Goal: Task Accomplishment & Management: Use online tool/utility

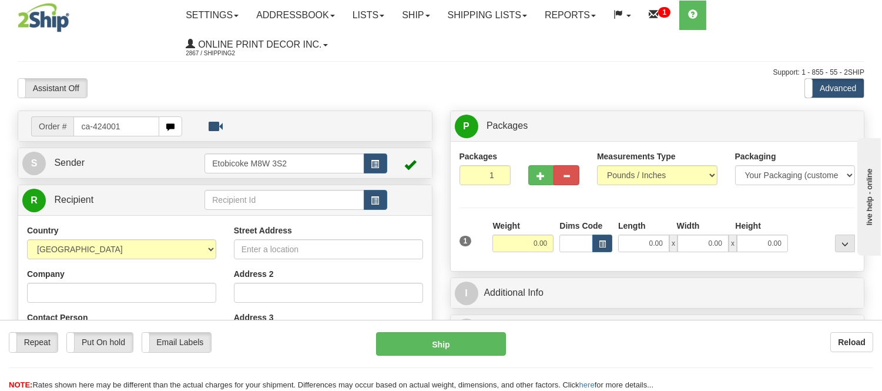
type input "ca-424001"
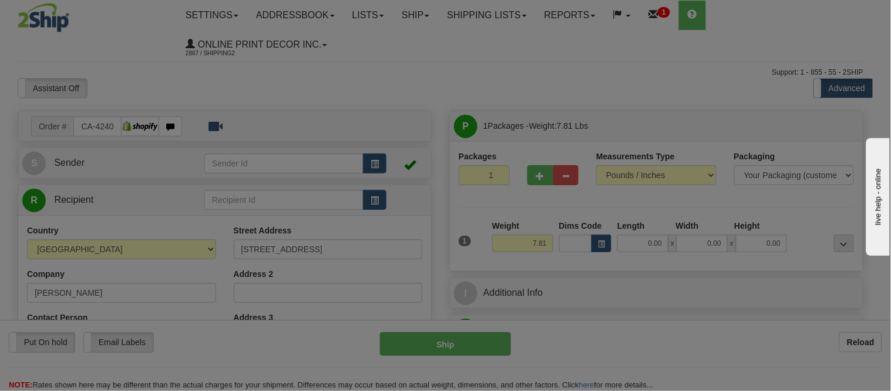
type input "HIGH RIVER"
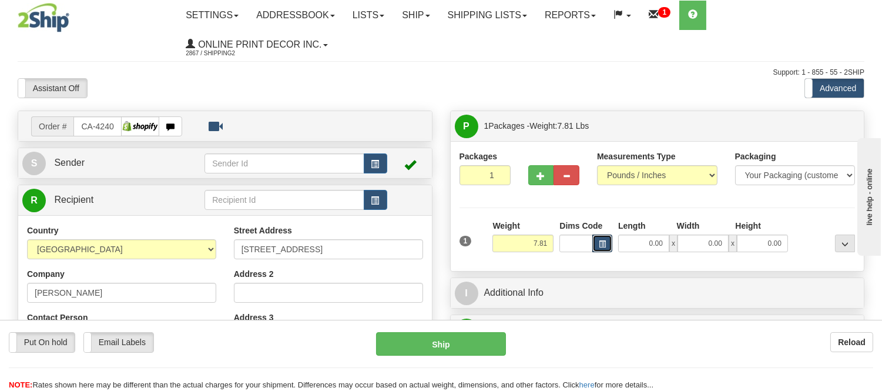
click at [600, 245] on span "button" at bounding box center [602, 244] width 7 height 6
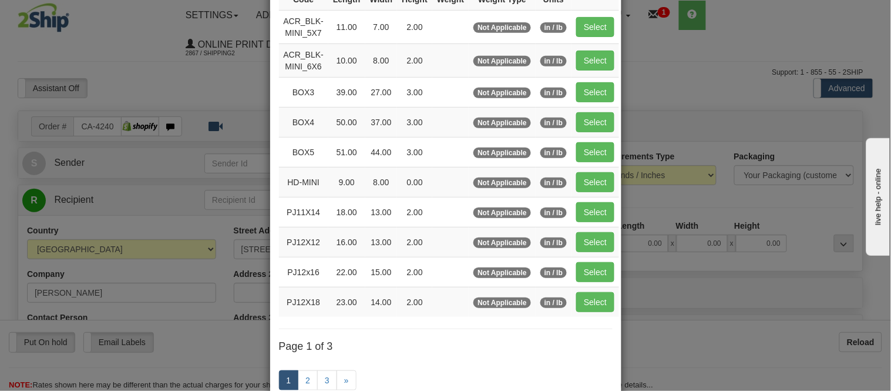
scroll to position [130, 0]
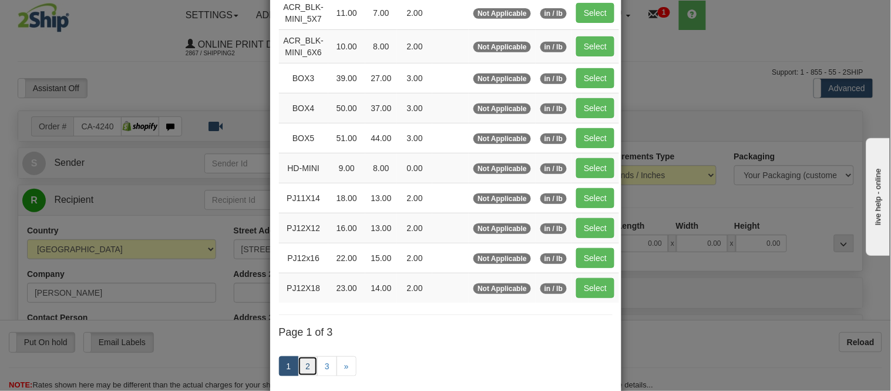
click at [304, 369] on link "2" at bounding box center [308, 366] width 20 height 20
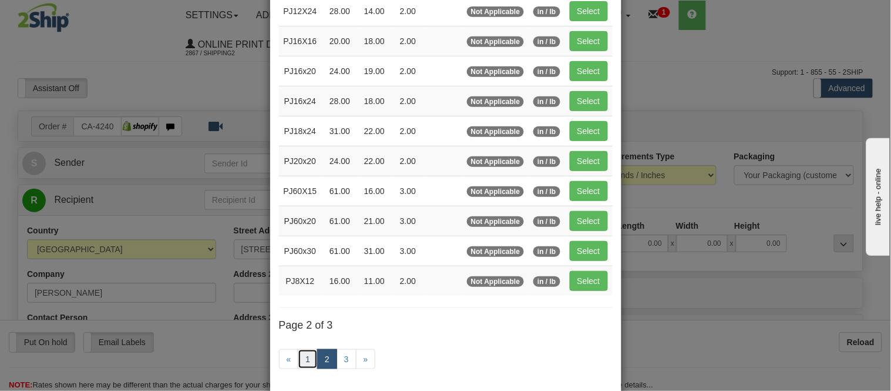
click at [304, 369] on link "1" at bounding box center [308, 359] width 20 height 20
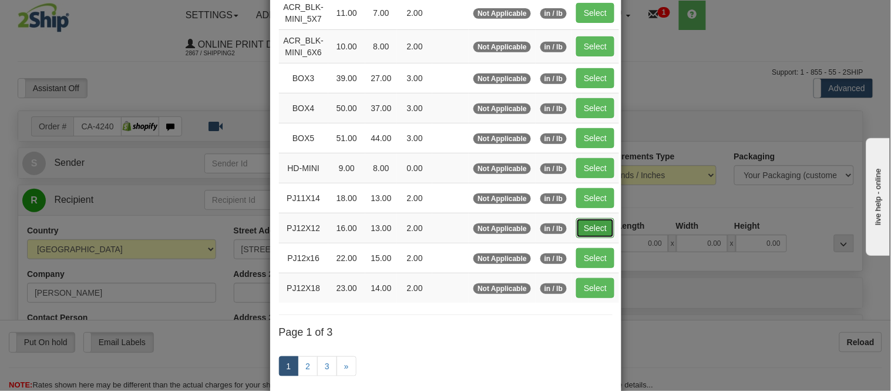
click at [603, 226] on button "Select" at bounding box center [595, 228] width 38 height 20
type input "PJ12X12"
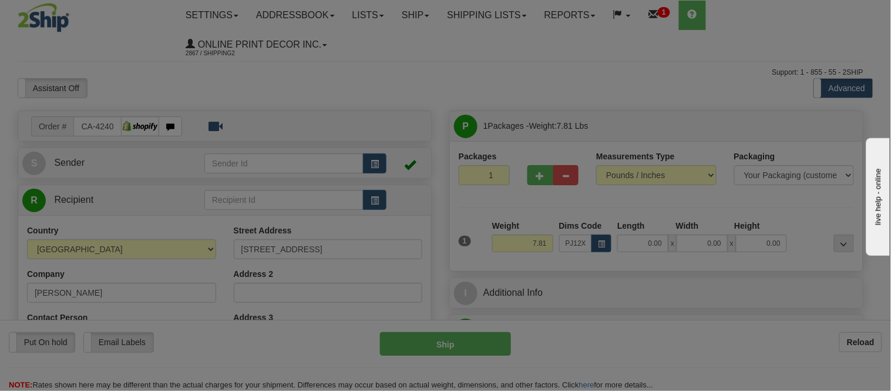
type input "16.00"
type input "13.00"
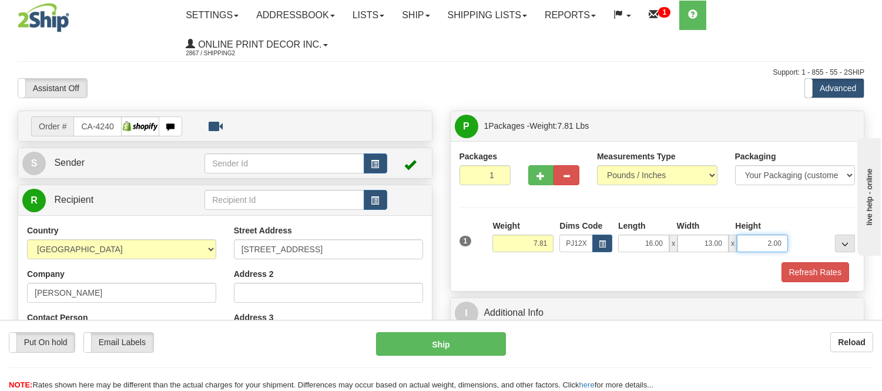
drag, startPoint x: 784, startPoint y: 246, endPoint x: 731, endPoint y: 238, distance: 52.8
click at [731, 238] on div "16.00 x 13.00 x 2.00" at bounding box center [703, 243] width 170 height 18
type input "3.00"
click at [599, 244] on span "button" at bounding box center [602, 244] width 7 height 6
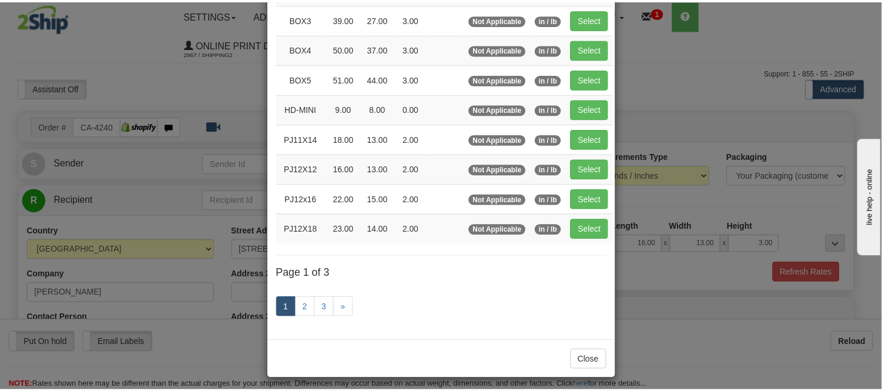
scroll to position [196, 0]
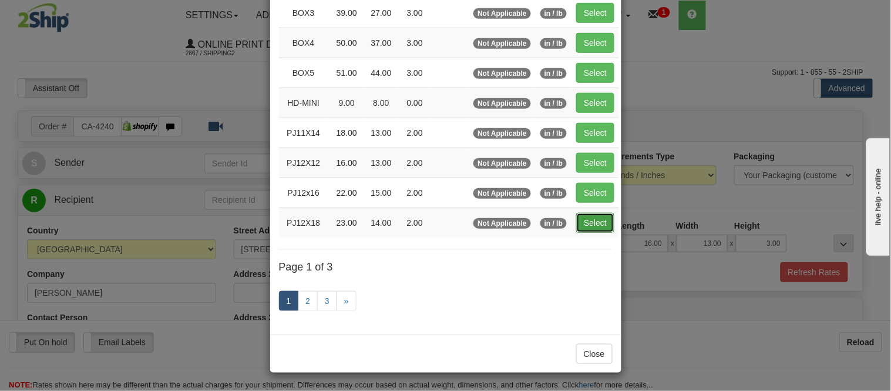
click at [579, 226] on button "Select" at bounding box center [595, 223] width 38 height 20
type input "PJ12X18"
type input "23.00"
type input "14.00"
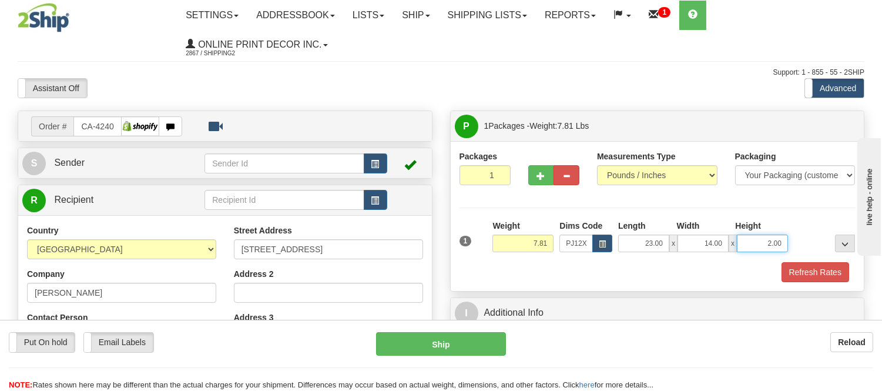
drag, startPoint x: 783, startPoint y: 244, endPoint x: 735, endPoint y: 247, distance: 48.2
click at [735, 247] on div "23.00 x 14.00 x 2.00" at bounding box center [703, 243] width 170 height 18
click button "Delete" at bounding box center [0, 0] width 0 height 0
type input "6.00"
click at [799, 270] on button "Refresh Rates" at bounding box center [815, 272] width 68 height 20
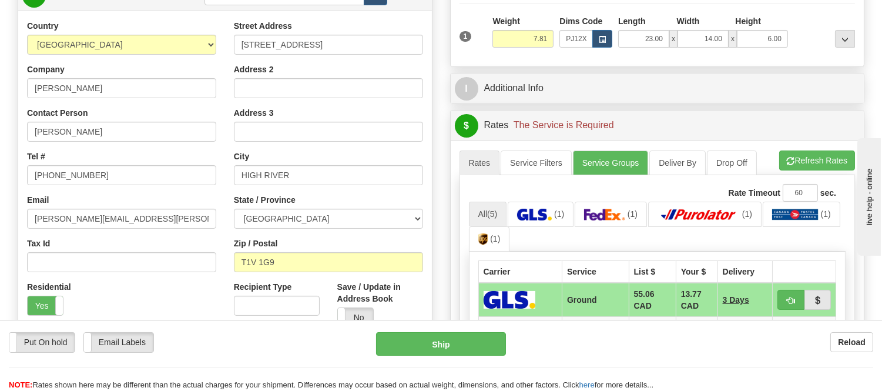
scroll to position [261, 0]
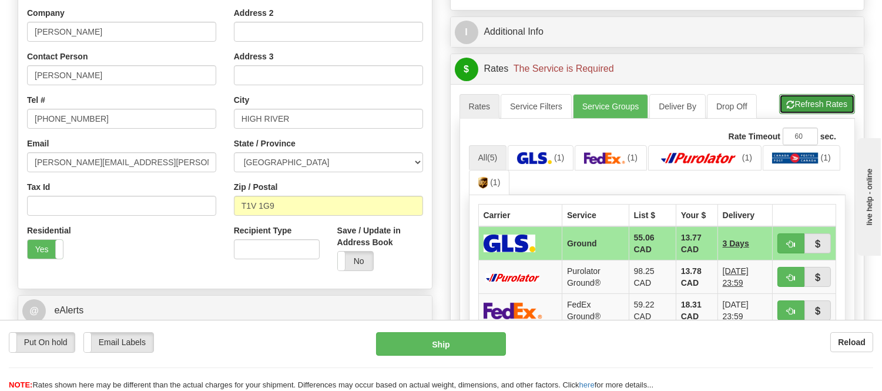
click at [809, 107] on button "Refresh Rates" at bounding box center [817, 104] width 76 height 20
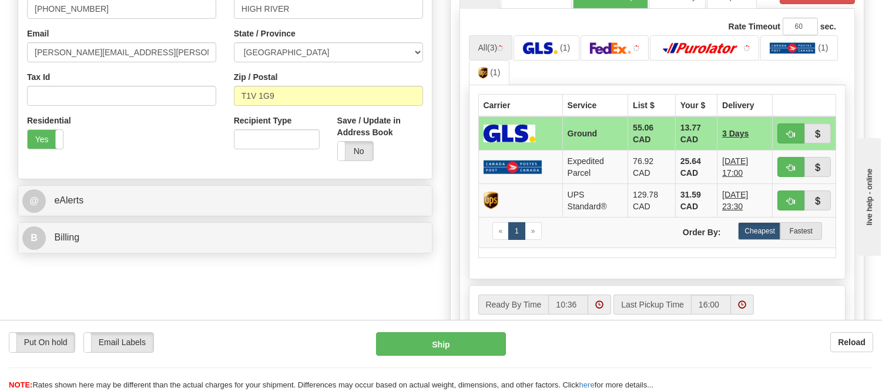
scroll to position [391, 0]
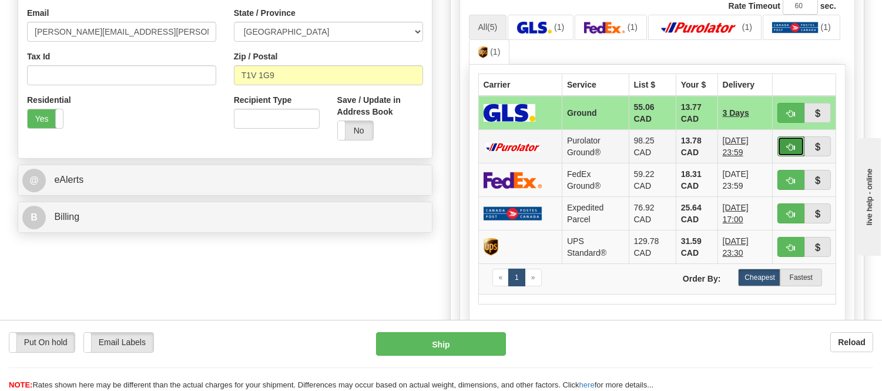
click at [789, 147] on span "button" at bounding box center [791, 147] width 8 height 8
type input "260"
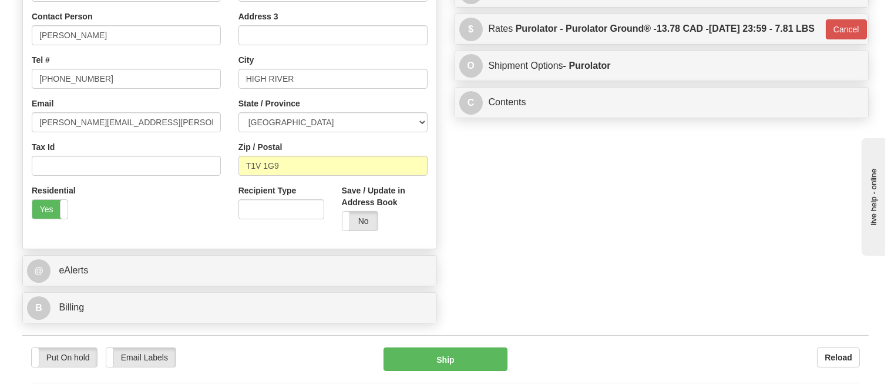
scroll to position [130, 0]
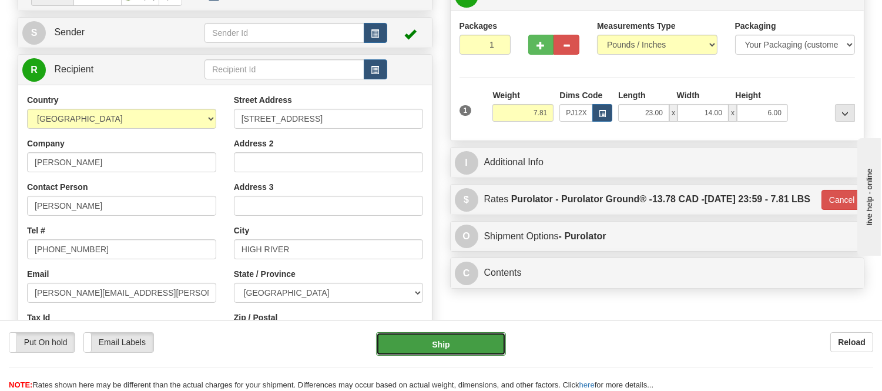
click at [472, 344] on button "Ship" at bounding box center [440, 343] width 129 height 23
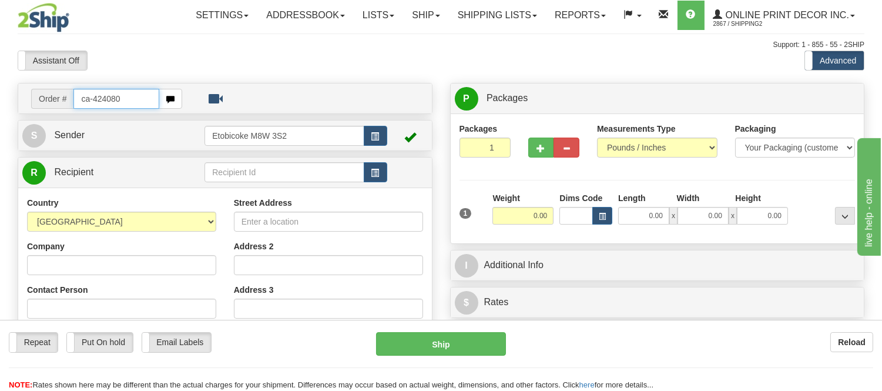
type input "ca-424080"
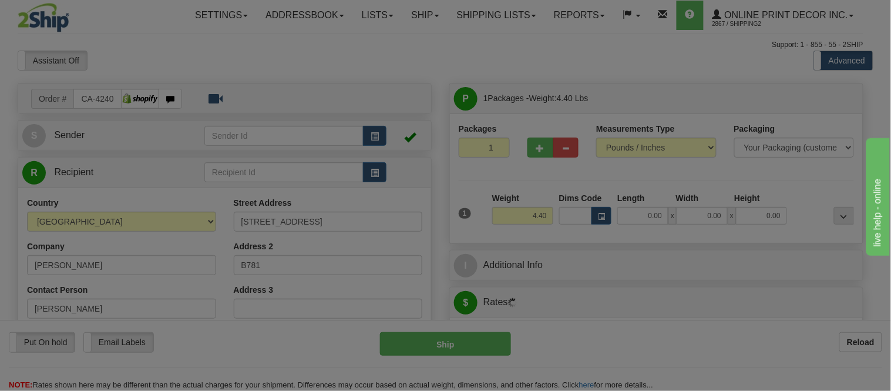
type input "PEMBERTON"
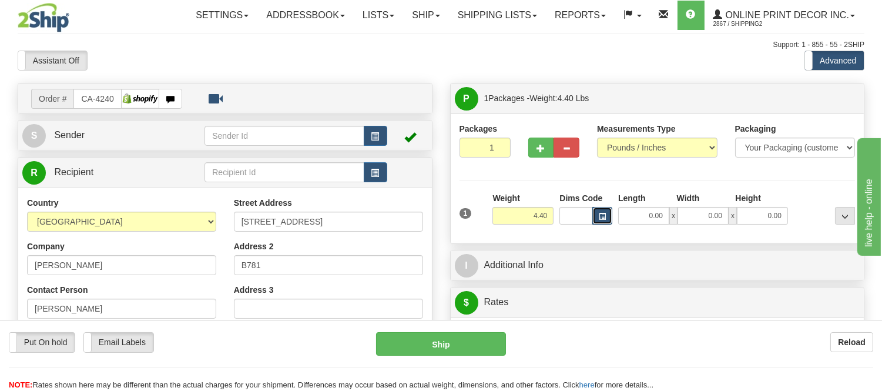
click at [606, 214] on button "button" at bounding box center [602, 216] width 20 height 18
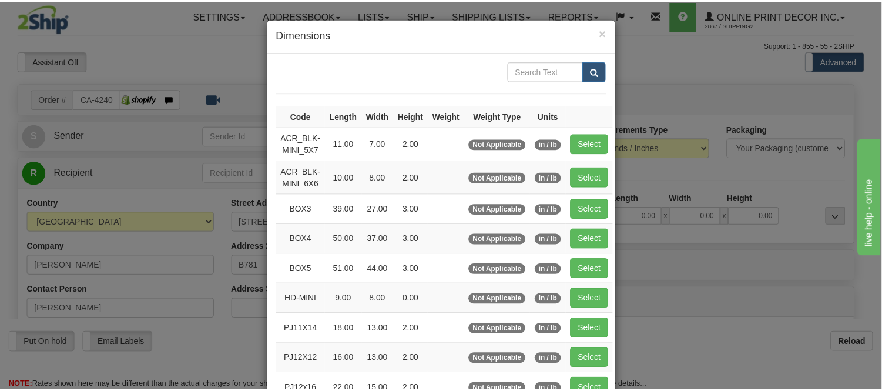
scroll to position [65, 0]
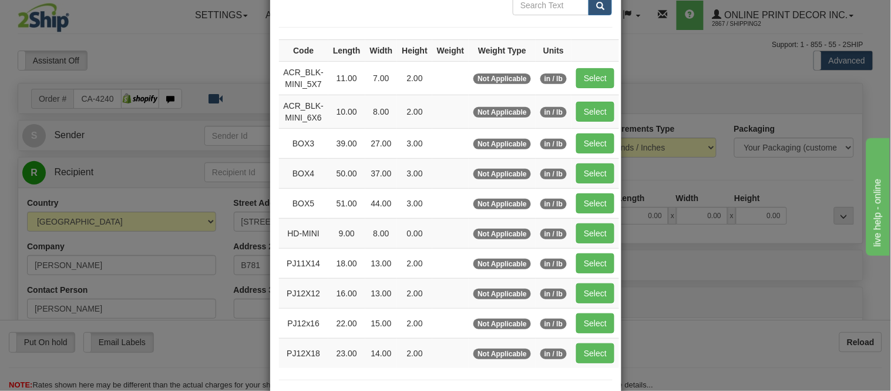
click at [591, 365] on td "Select" at bounding box center [596, 353] width 48 height 30
click at [594, 355] on button "Select" at bounding box center [595, 353] width 38 height 20
type input "PJ12X18"
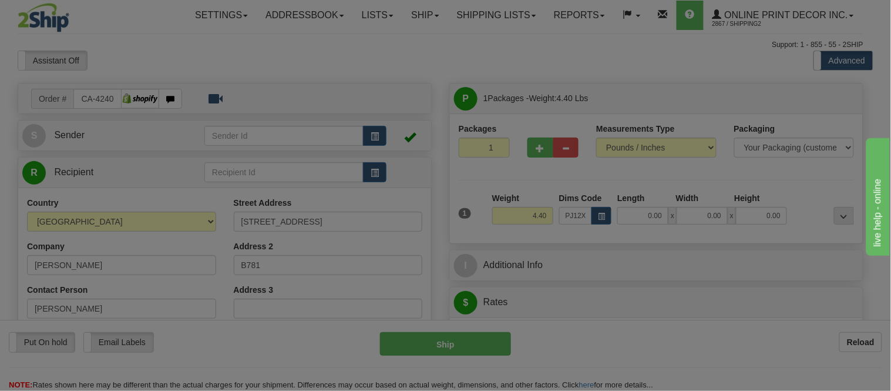
type input "23.00"
type input "14.00"
type input "2.00"
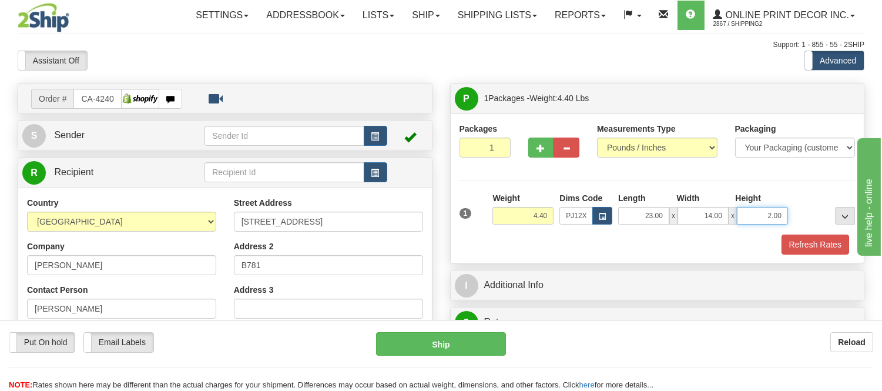
drag, startPoint x: 782, startPoint y: 214, endPoint x: 722, endPoint y: 221, distance: 60.4
click at [722, 221] on div "23.00 x 14.00 x 2.00" at bounding box center [703, 216] width 170 height 18
drag, startPoint x: 667, startPoint y: 241, endPoint x: 656, endPoint y: 244, distance: 11.0
click at [666, 241] on div "Refresh Rates" at bounding box center [657, 244] width 402 height 20
drag, startPoint x: 551, startPoint y: 217, endPoint x: 513, endPoint y: 226, distance: 38.5
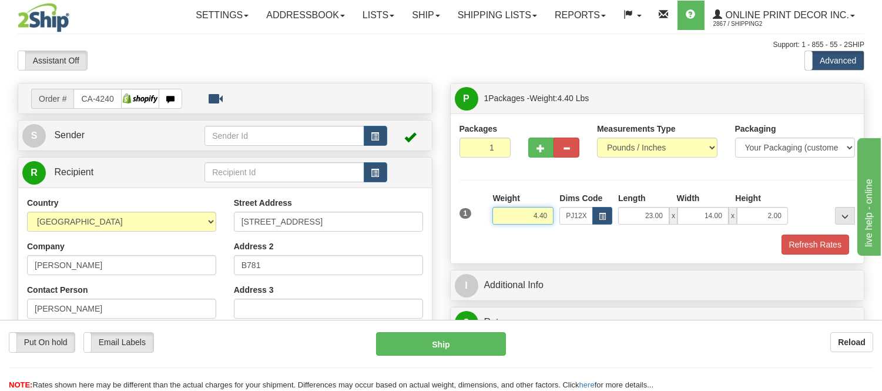
click at [513, 226] on div "Weight 4.40" at bounding box center [522, 212] width 67 height 41
click at [801, 248] on button "Refresh Rates" at bounding box center [815, 244] width 68 height 20
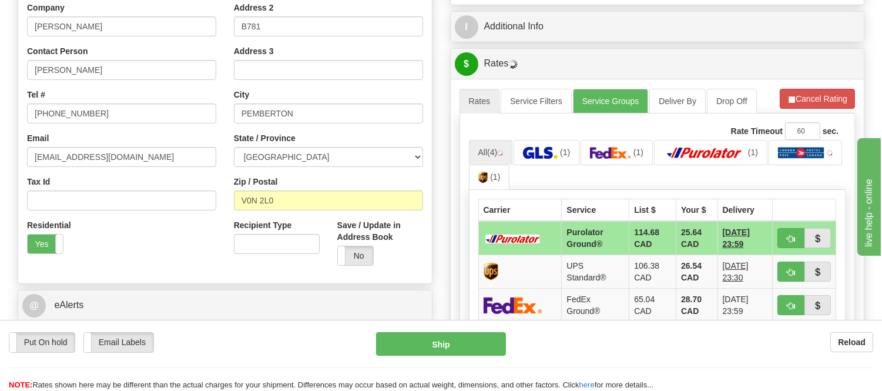
scroll to position [261, 0]
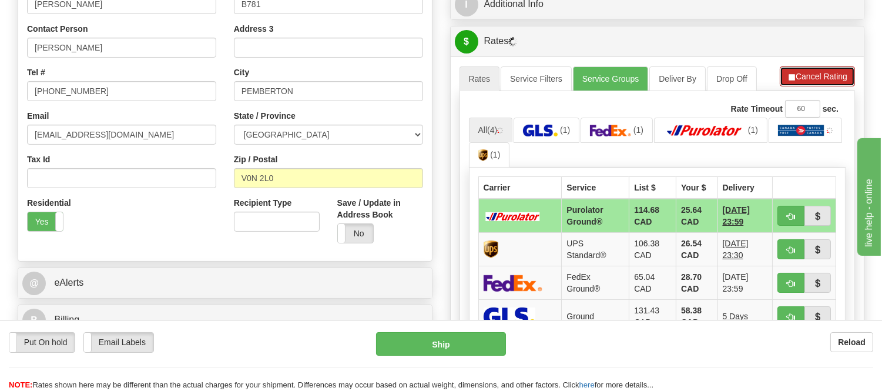
click at [808, 80] on button "Cancel Rating" at bounding box center [816, 76] width 75 height 20
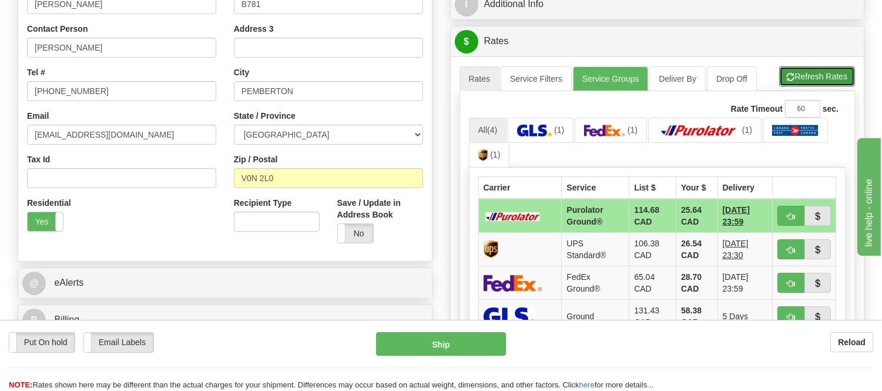
click at [808, 80] on button "Refresh Rates" at bounding box center [817, 76] width 76 height 20
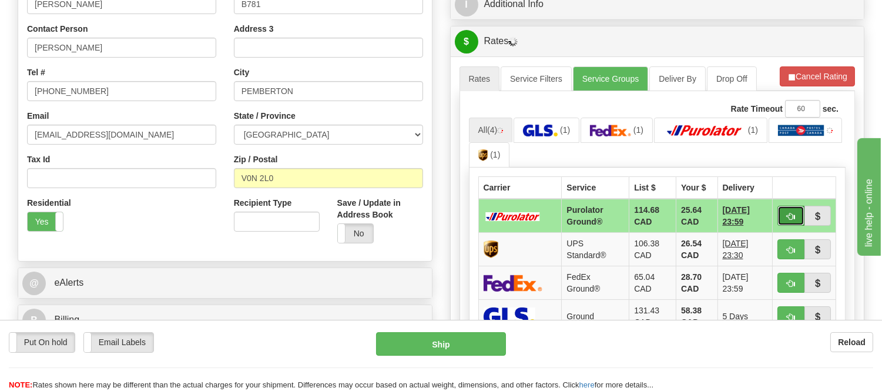
click at [791, 214] on span "button" at bounding box center [791, 217] width 8 height 8
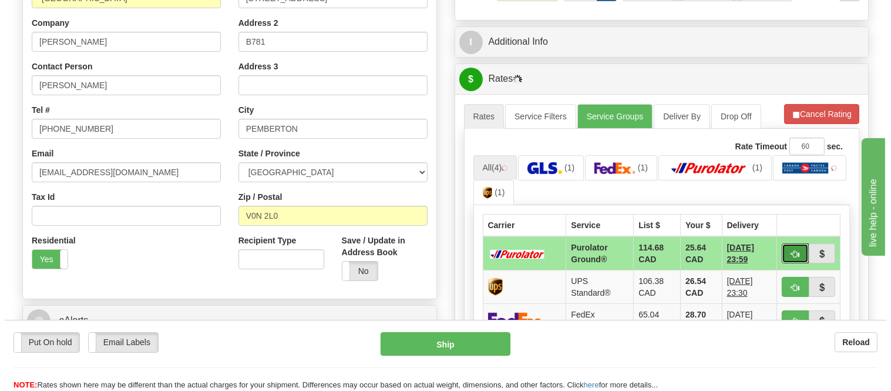
scroll to position [326, 0]
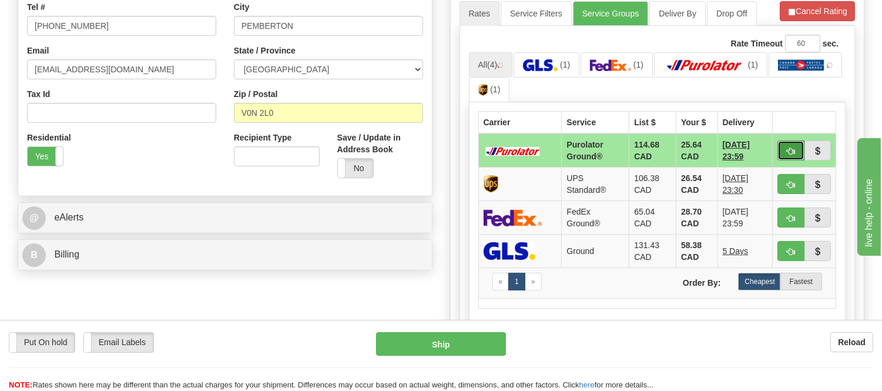
click at [788, 147] on span "button" at bounding box center [791, 151] width 8 height 8
click at [827, 77] on ul "All (4) (1) (1) (1) (1)" at bounding box center [657, 77] width 377 height 51
click at [794, 148] on button "button" at bounding box center [790, 150] width 27 height 20
click at [789, 90] on ul "All (4) (1) (1) (1) (1)" at bounding box center [657, 77] width 377 height 51
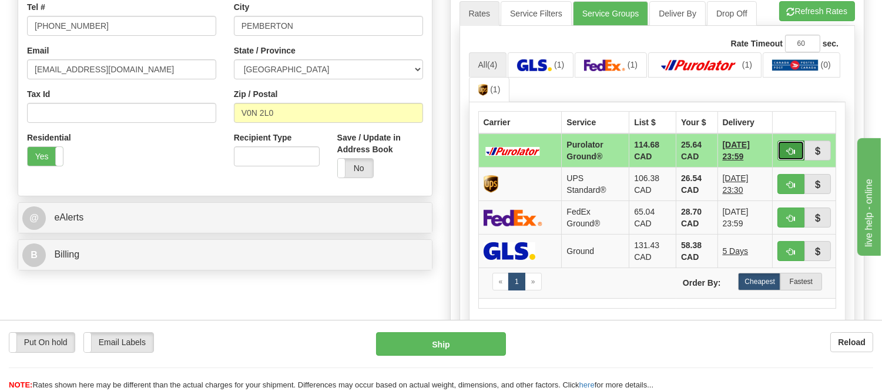
click at [787, 154] on span "button" at bounding box center [791, 151] width 8 height 8
type input "260"
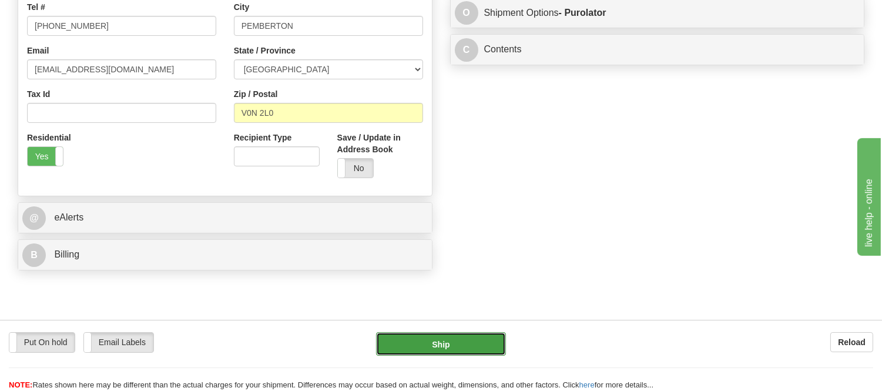
click at [482, 344] on button "Ship" at bounding box center [440, 343] width 129 height 23
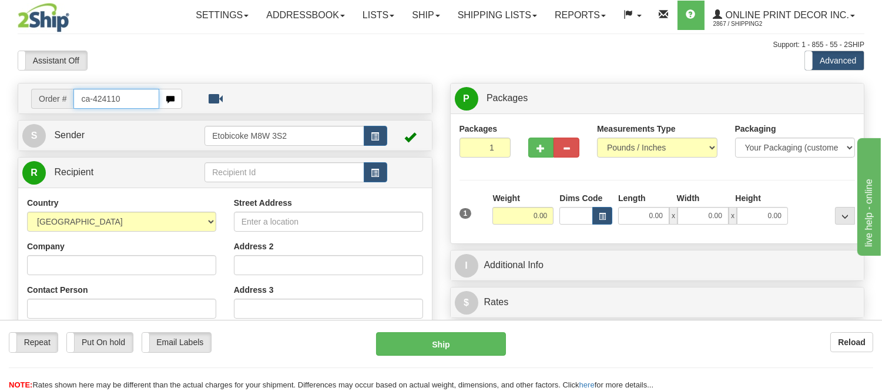
type input "ca-424110"
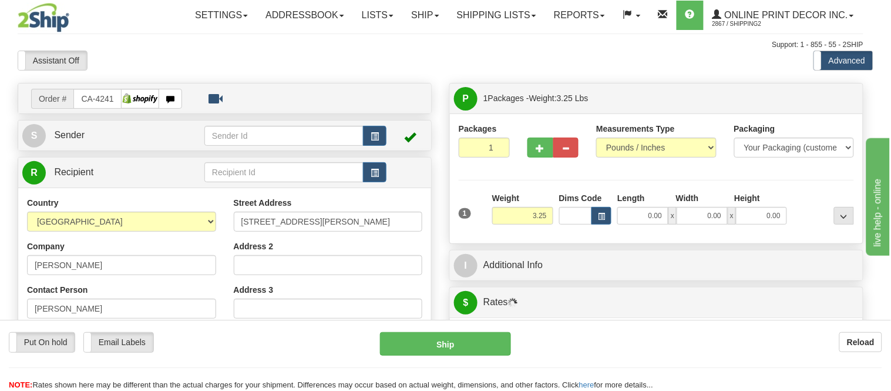
type input "KINGSTON"
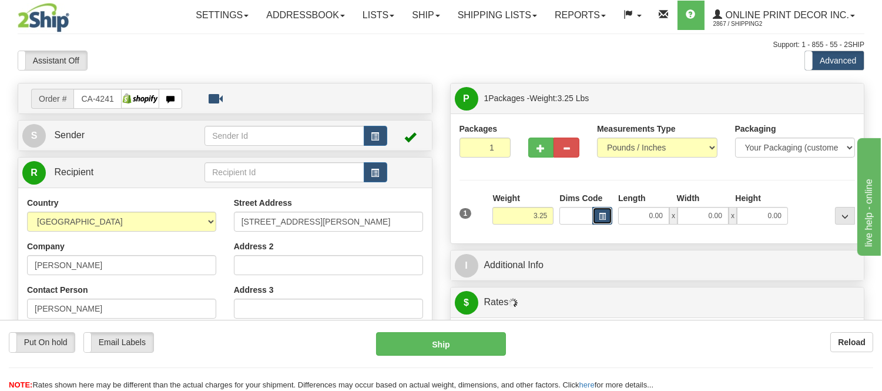
click at [603, 216] on span "button" at bounding box center [602, 216] width 7 height 6
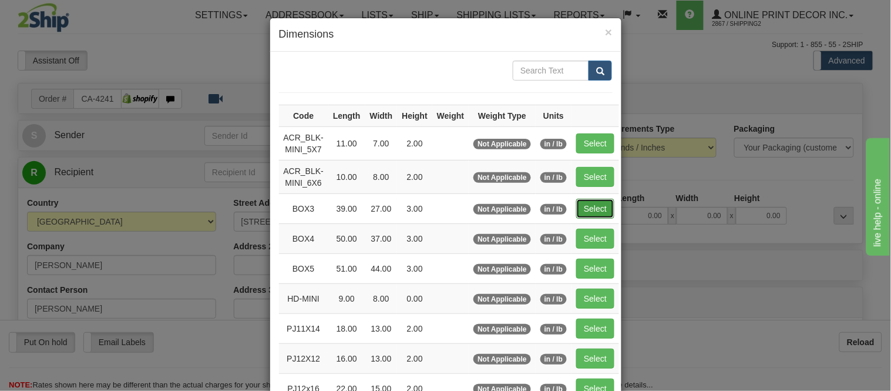
click at [594, 201] on button "Select" at bounding box center [595, 209] width 38 height 20
type input "BOX3"
type input "39.00"
type input "27.00"
type input "3.00"
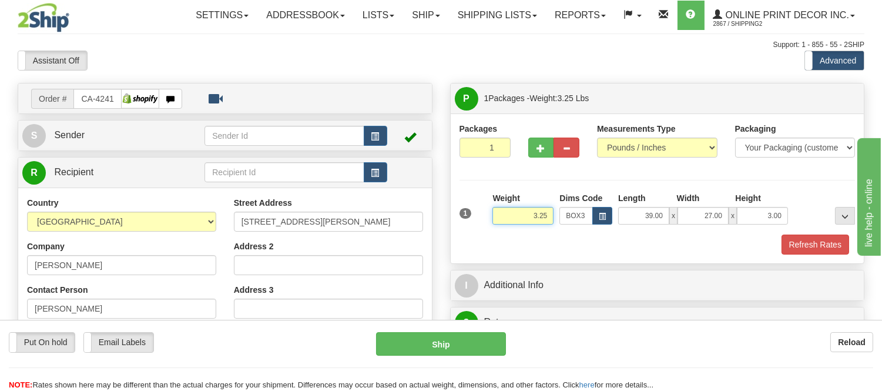
drag, startPoint x: 535, startPoint y: 214, endPoint x: 494, endPoint y: 214, distance: 41.1
click at [494, 214] on input "3.25" at bounding box center [522, 216] width 61 height 18
type input "9.98"
click at [823, 248] on button "Refresh Rates" at bounding box center [815, 244] width 68 height 20
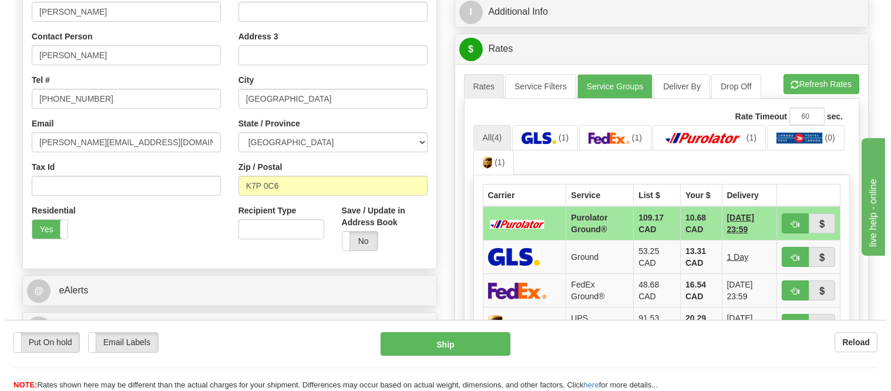
scroll to position [261, 0]
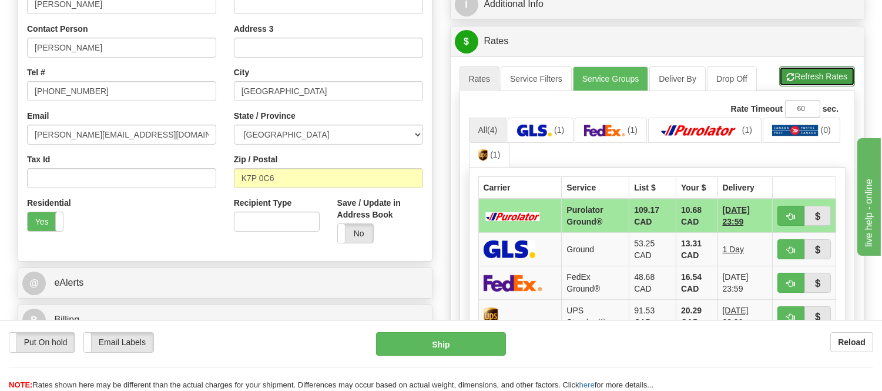
click at [800, 81] on button "Refresh Rates" at bounding box center [817, 76] width 76 height 20
click at [795, 210] on button "button" at bounding box center [790, 216] width 27 height 20
type input "260"
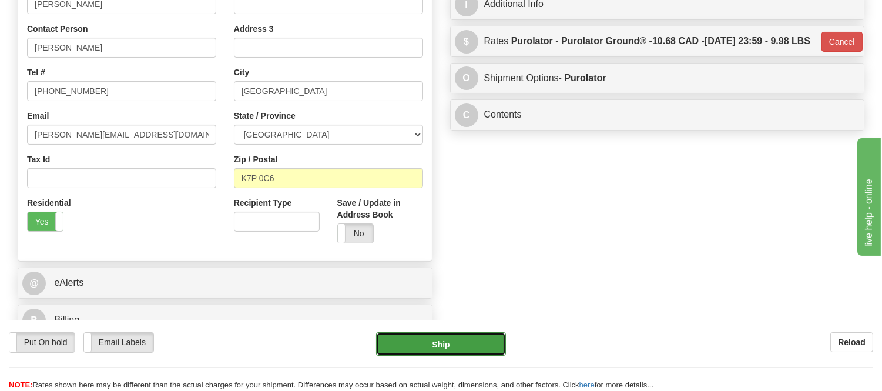
click at [462, 349] on button "Ship" at bounding box center [440, 343] width 129 height 23
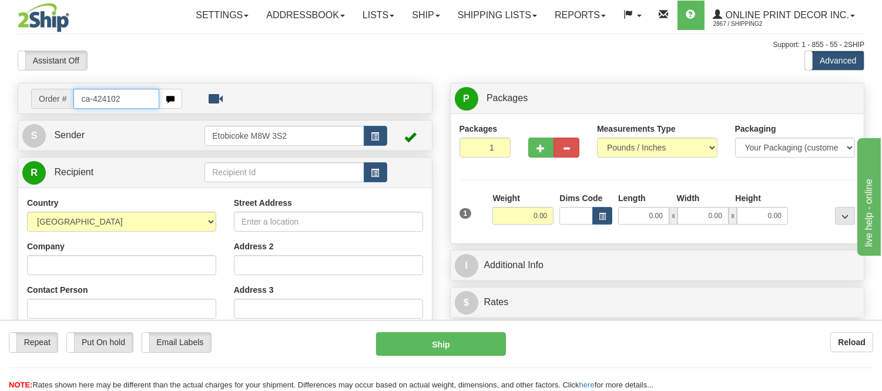
type input "ca-424102"
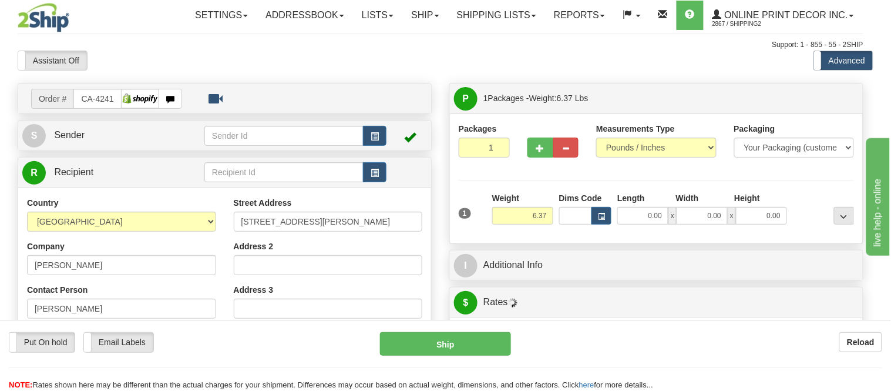
type input "TOFINO"
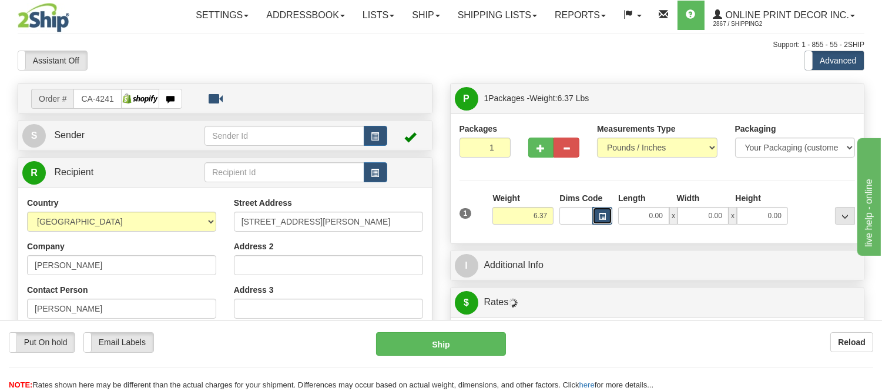
click at [594, 217] on button "button" at bounding box center [602, 216] width 20 height 18
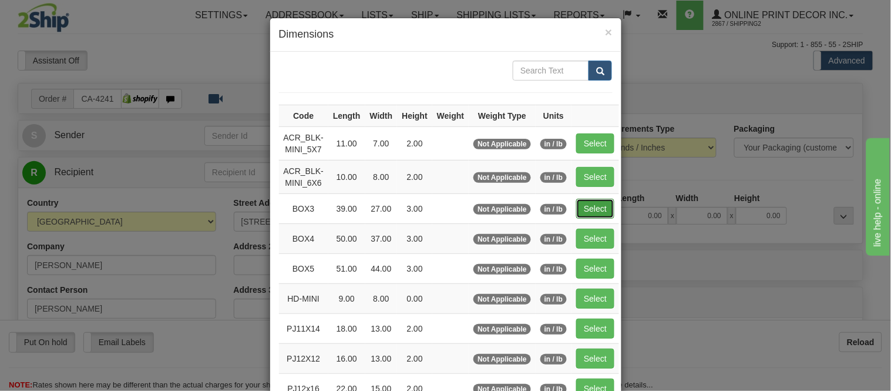
click at [597, 208] on button "Select" at bounding box center [595, 209] width 38 height 20
type input "BOX3"
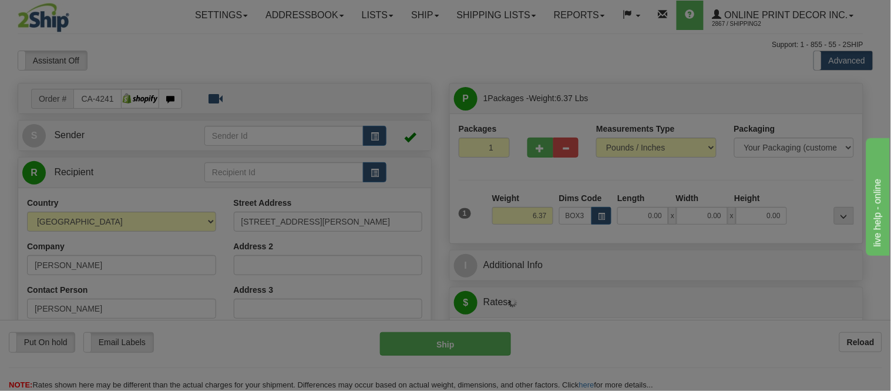
type input "39.00"
type input "27.00"
type input "3.00"
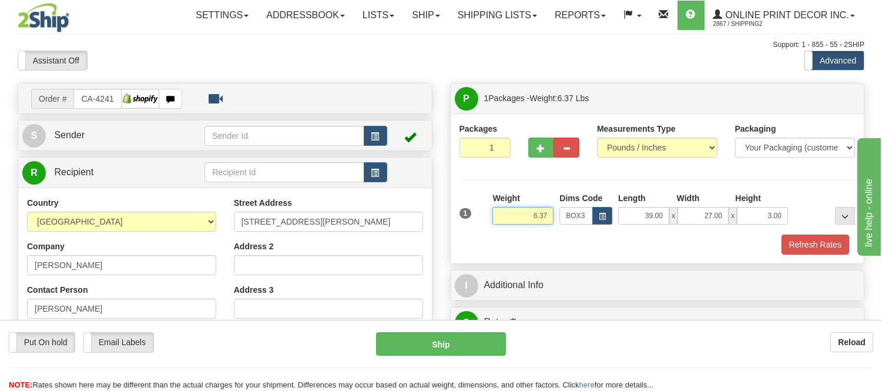
drag, startPoint x: 550, startPoint y: 209, endPoint x: 501, endPoint y: 226, distance: 52.4
click at [501, 226] on div "Weight 6.37" at bounding box center [522, 212] width 67 height 41
type input "12.98"
click at [801, 241] on button "Refresh Rates" at bounding box center [815, 244] width 68 height 20
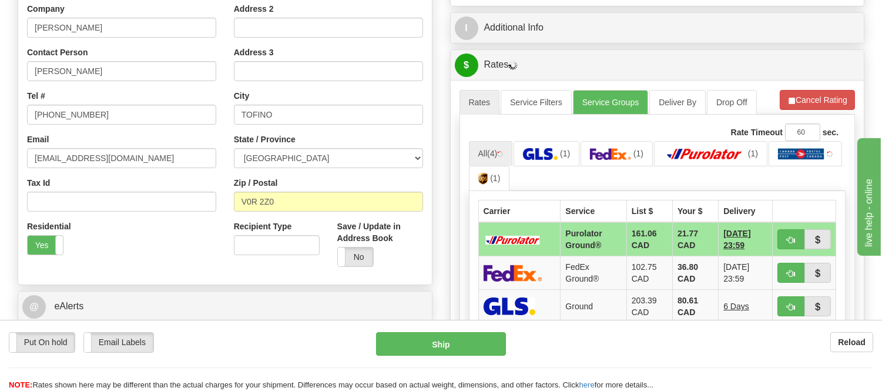
scroll to position [261, 0]
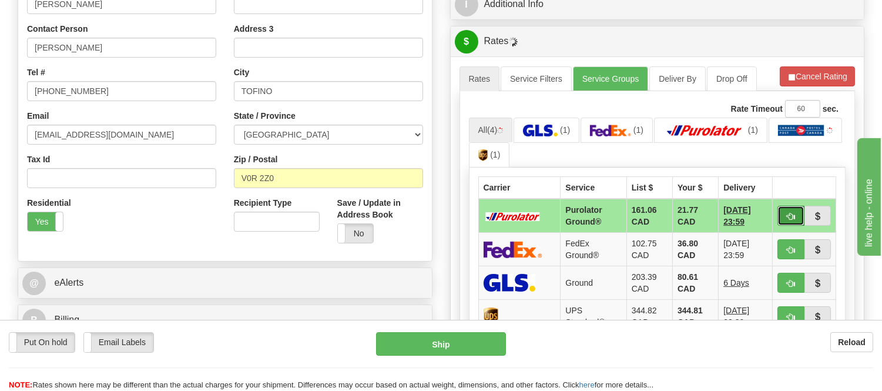
click at [789, 219] on span "button" at bounding box center [791, 217] width 8 height 8
click at [828, 147] on ul "All (4) (1) (1) (1) (1)" at bounding box center [657, 142] width 377 height 51
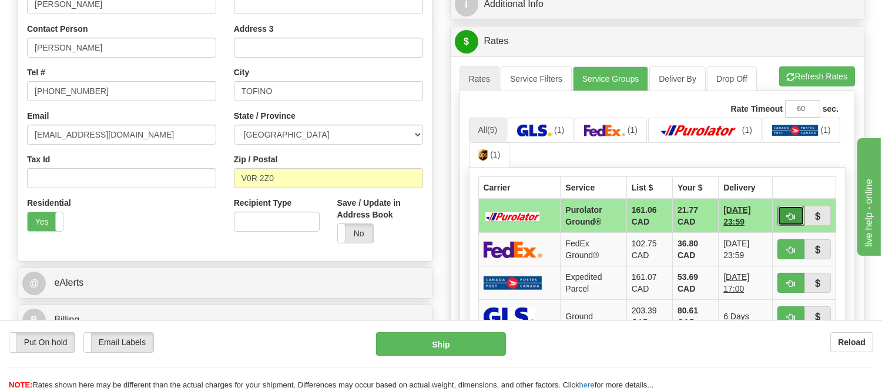
click at [793, 213] on span "button" at bounding box center [791, 217] width 8 height 8
type input "260"
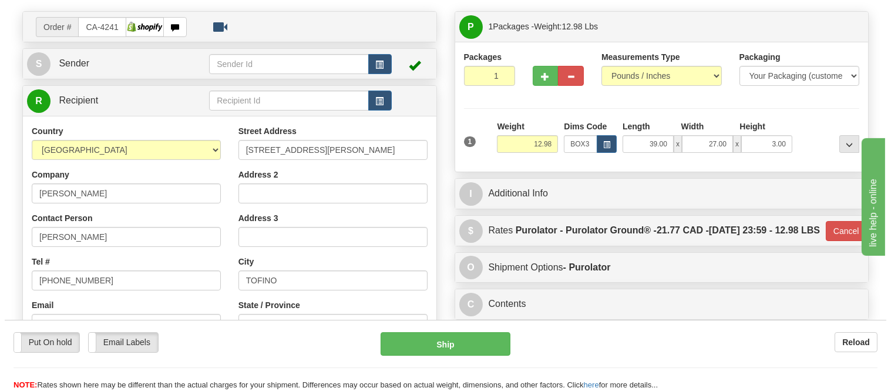
scroll to position [65, 0]
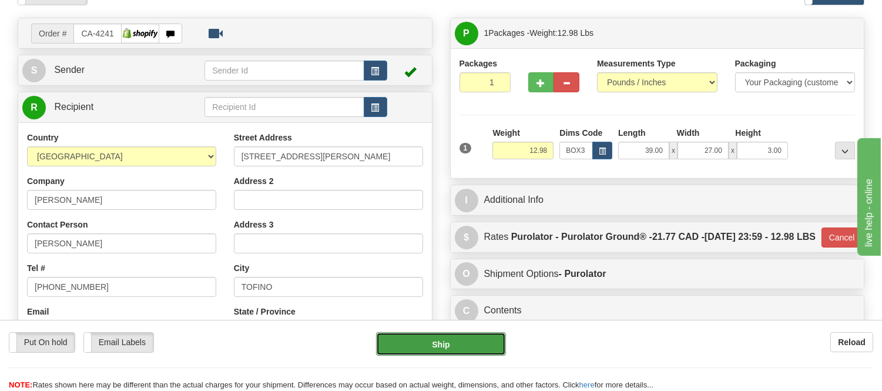
click at [476, 348] on button "Ship" at bounding box center [440, 343] width 129 height 23
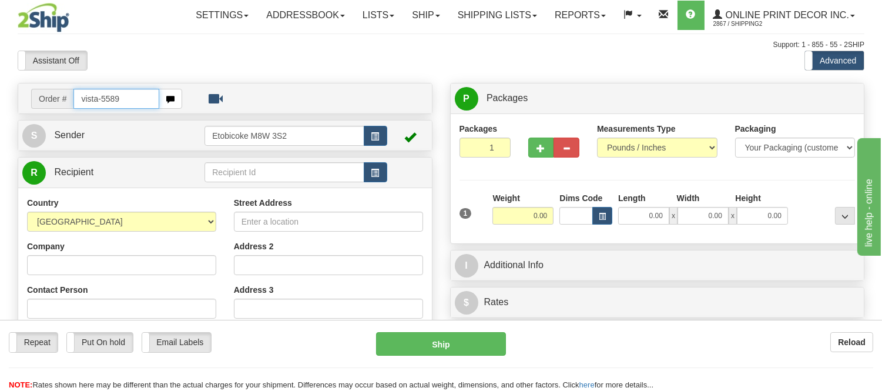
type input "vista-5589"
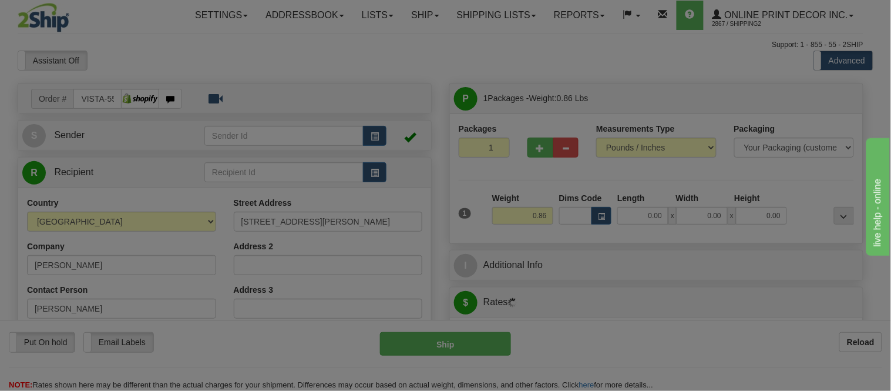
type input "COQUITLAM"
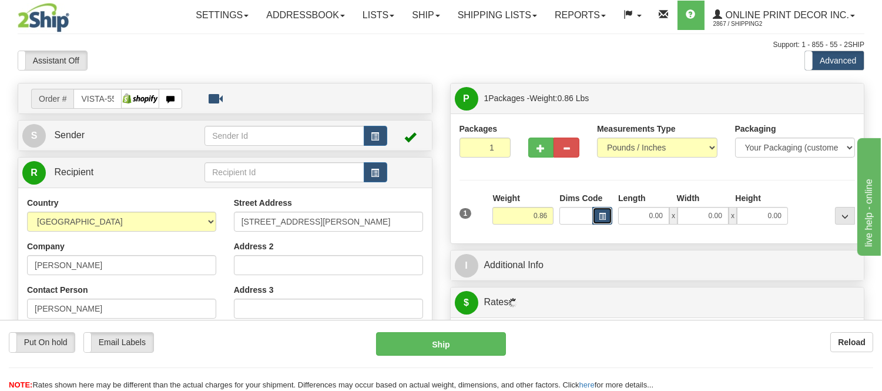
click at [597, 215] on button "button" at bounding box center [602, 216] width 20 height 18
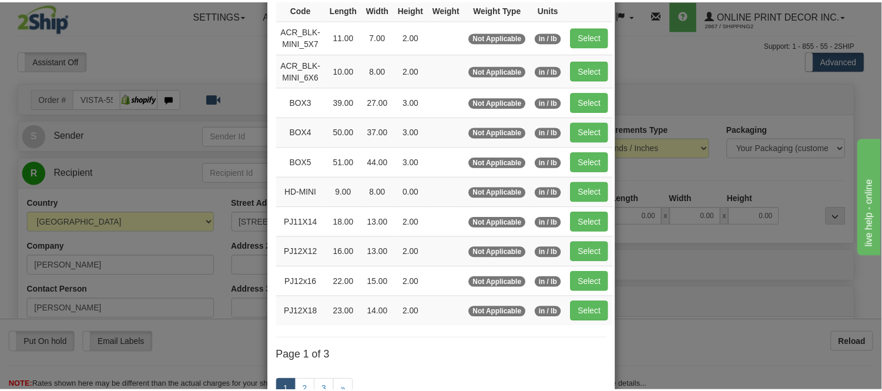
scroll to position [130, 0]
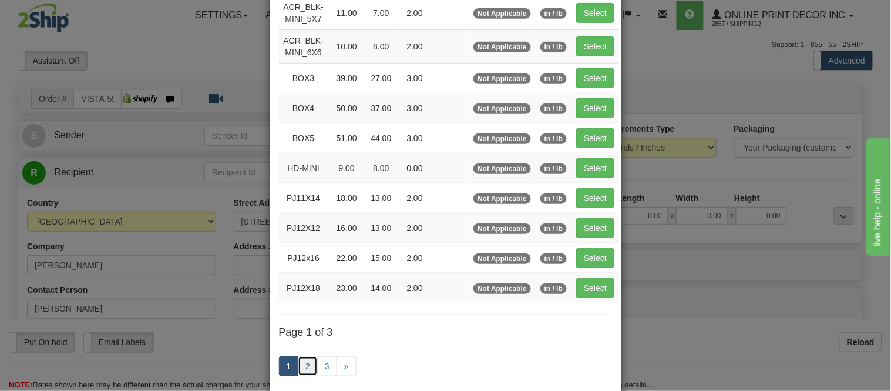
click at [302, 363] on link "2" at bounding box center [308, 366] width 20 height 20
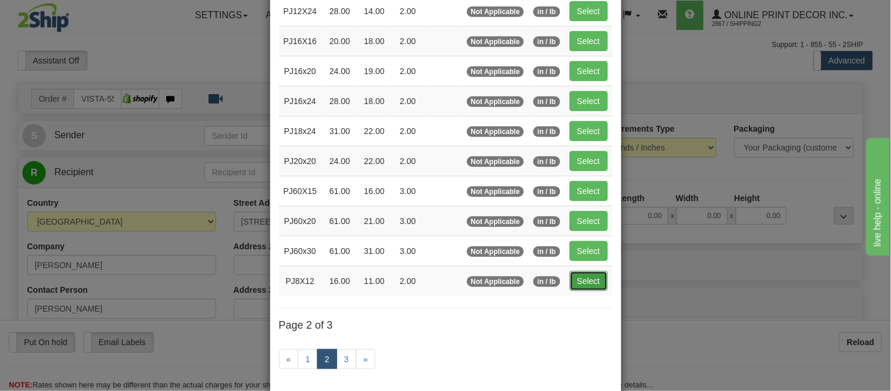
click at [579, 283] on button "Select" at bounding box center [589, 281] width 38 height 20
type input "PJ8X12"
type input "16.00"
type input "11.00"
type input "2.00"
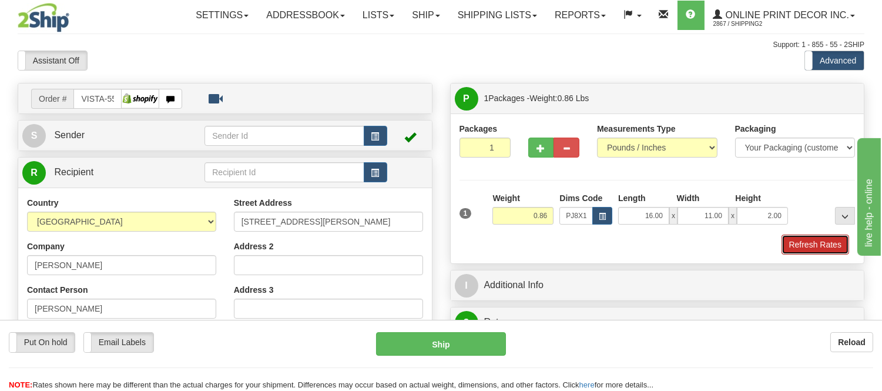
click at [843, 243] on button "Refresh Rates" at bounding box center [815, 244] width 68 height 20
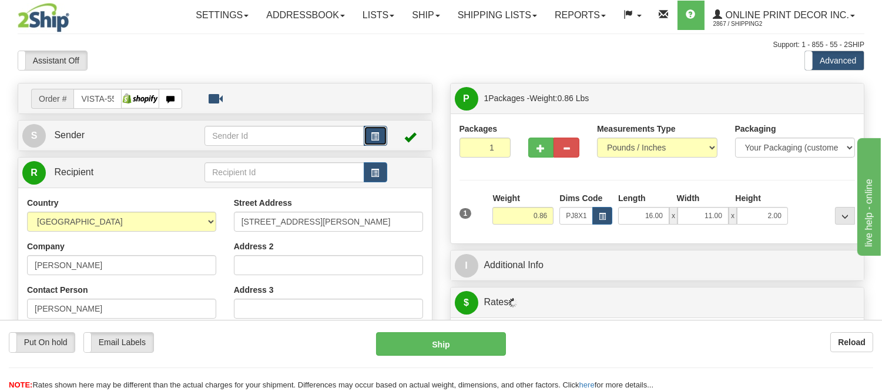
click at [367, 135] on button "button" at bounding box center [375, 136] width 23 height 20
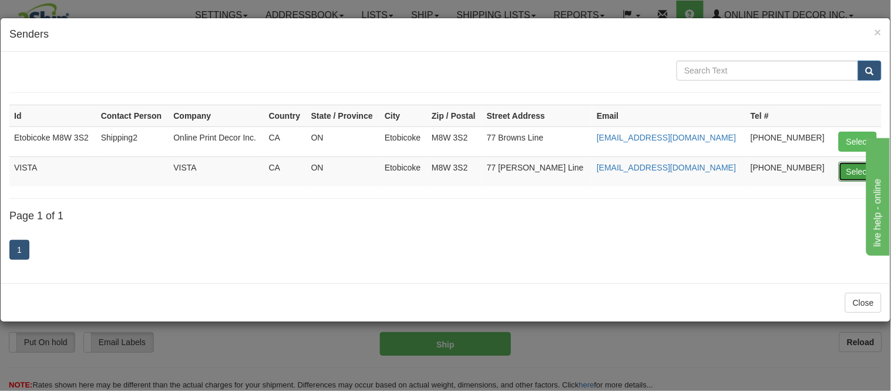
click at [853, 172] on button "Select" at bounding box center [858, 172] width 38 height 20
type input "VISTA"
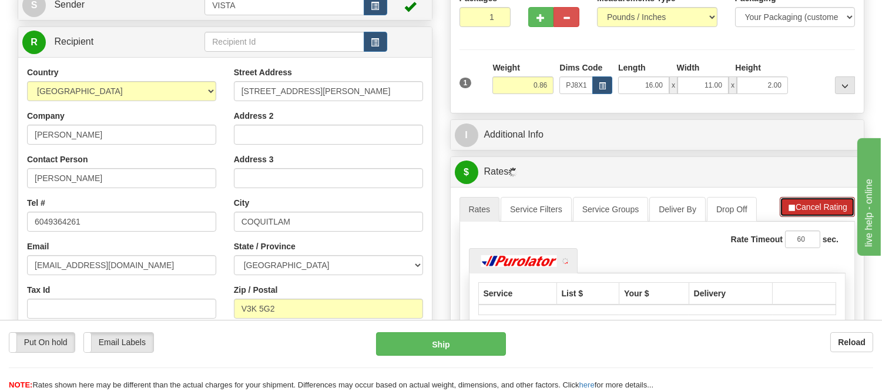
click at [821, 204] on button "Cancel Rating" at bounding box center [816, 207] width 75 height 20
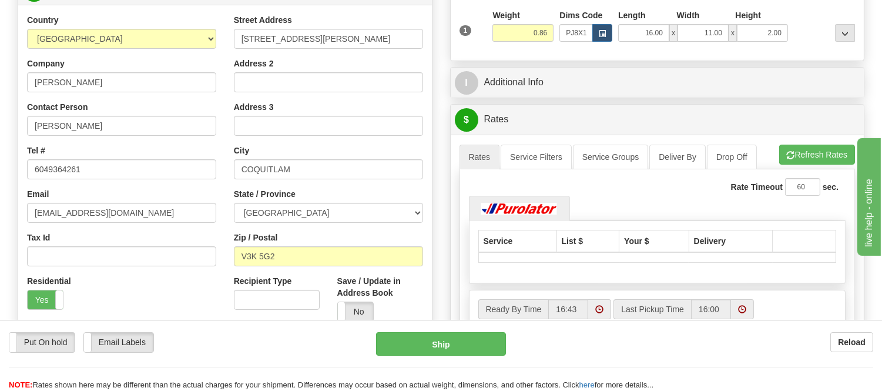
scroll to position [261, 0]
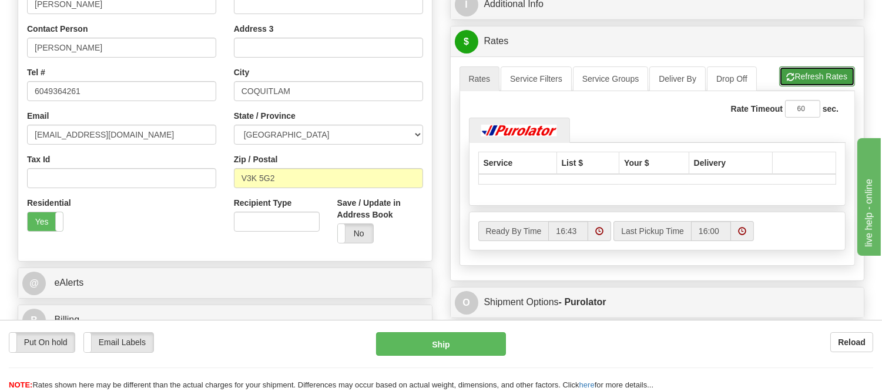
click at [838, 75] on button "Refresh Rates" at bounding box center [817, 76] width 76 height 20
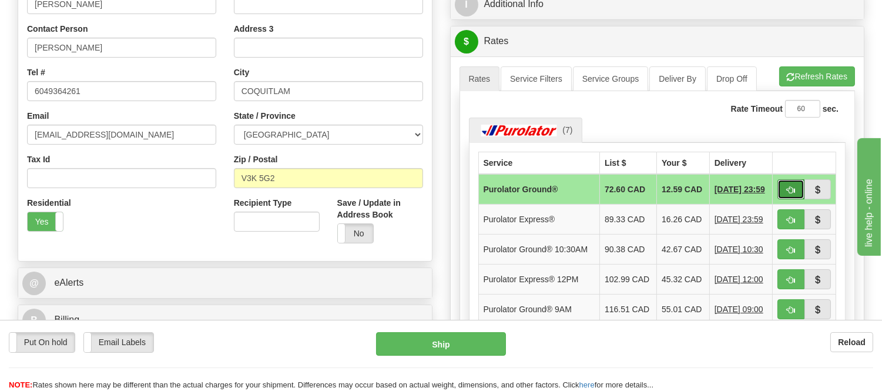
click at [794, 185] on button "button" at bounding box center [790, 189] width 27 height 20
type input "260"
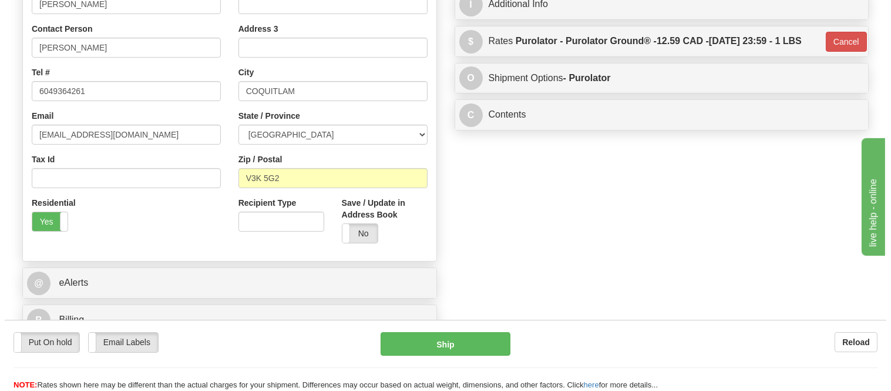
scroll to position [0, 0]
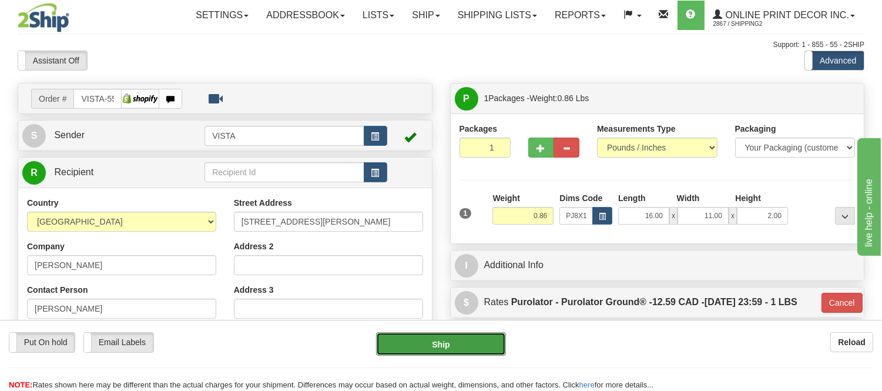
click at [451, 351] on button "Ship" at bounding box center [440, 343] width 129 height 23
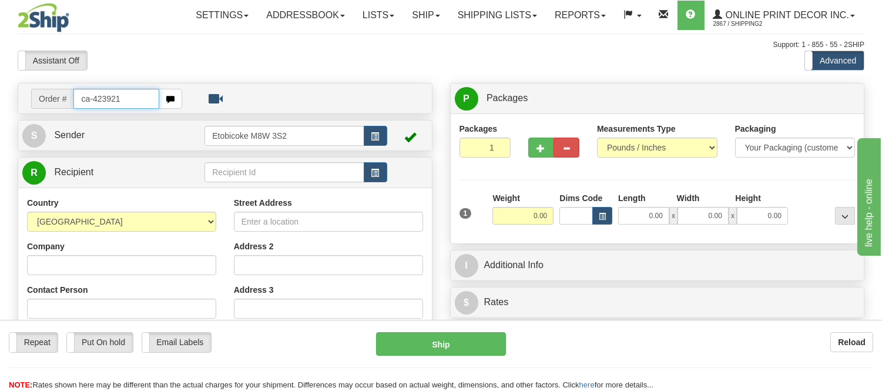
type input "ca-423921"
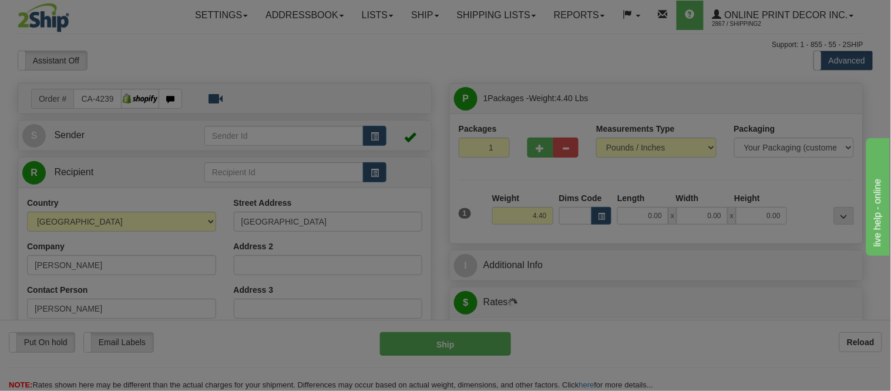
type input "BRANTFORD"
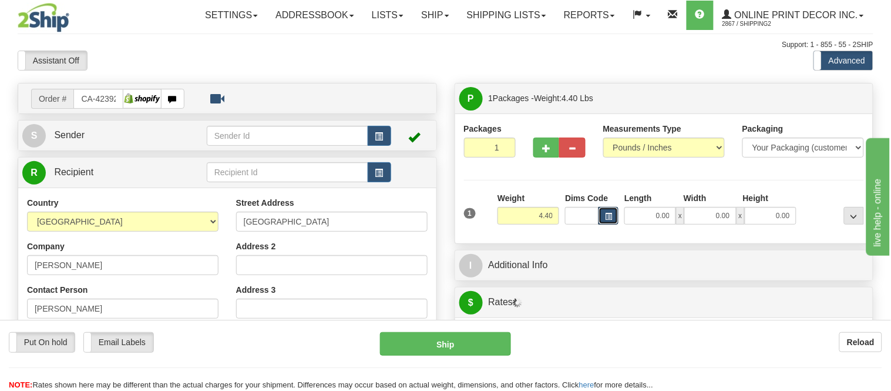
click at [590, 220] on div at bounding box center [591, 216] width 53 height 18
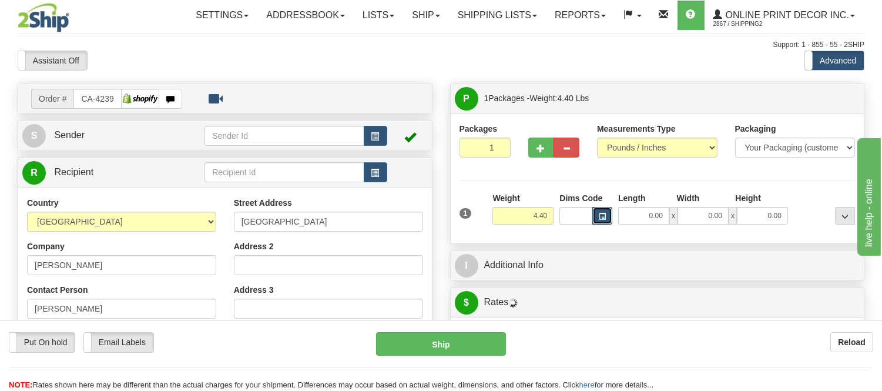
click at [600, 220] on span "button" at bounding box center [602, 216] width 7 height 6
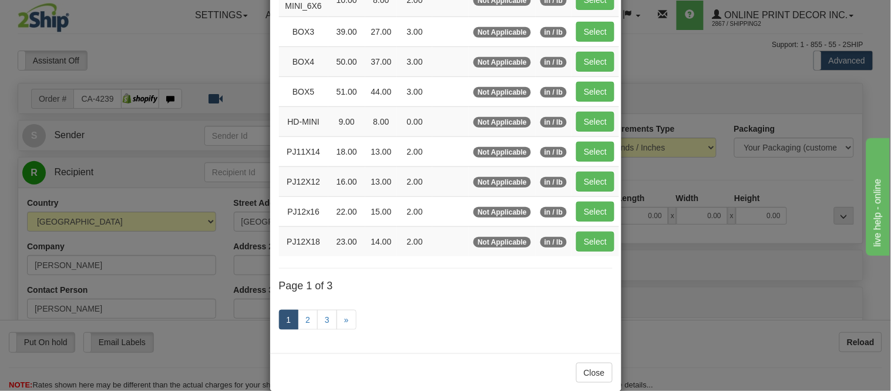
scroll to position [196, 0]
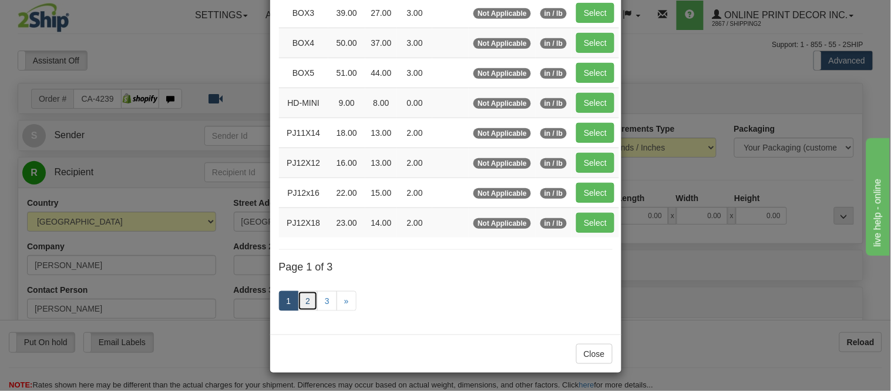
click at [301, 300] on link "2" at bounding box center [308, 301] width 20 height 20
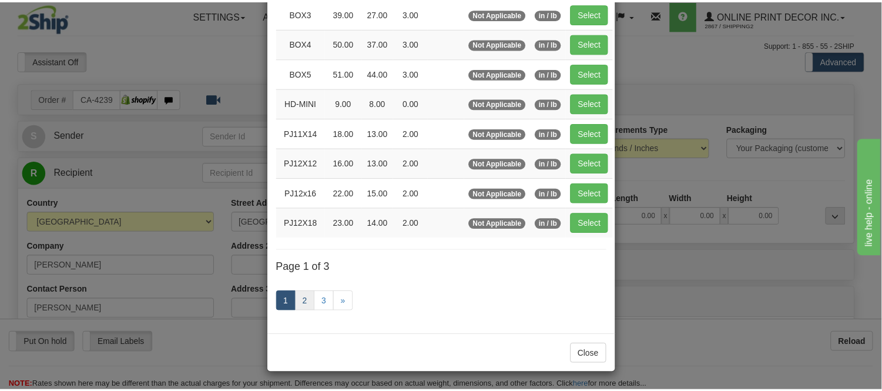
scroll to position [191, 0]
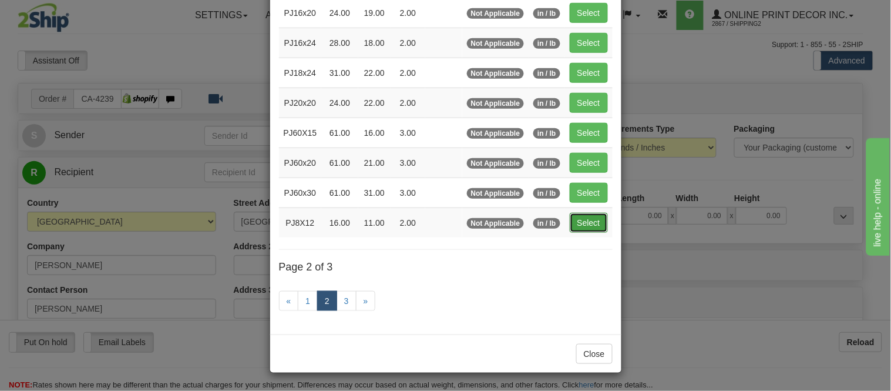
click at [576, 215] on button "Select" at bounding box center [589, 223] width 38 height 20
type input "PJ8X12"
type input "16.00"
type input "11.00"
type input "2.00"
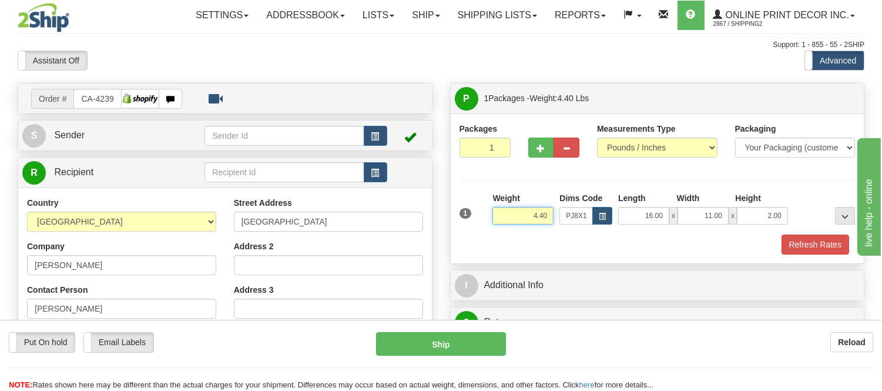
drag, startPoint x: 547, startPoint y: 216, endPoint x: 509, endPoint y: 222, distance: 39.2
click at [509, 222] on input "4.40" at bounding box center [522, 216] width 61 height 18
type input "2.98"
click at [831, 246] on button "Refresh Rates" at bounding box center [815, 244] width 68 height 20
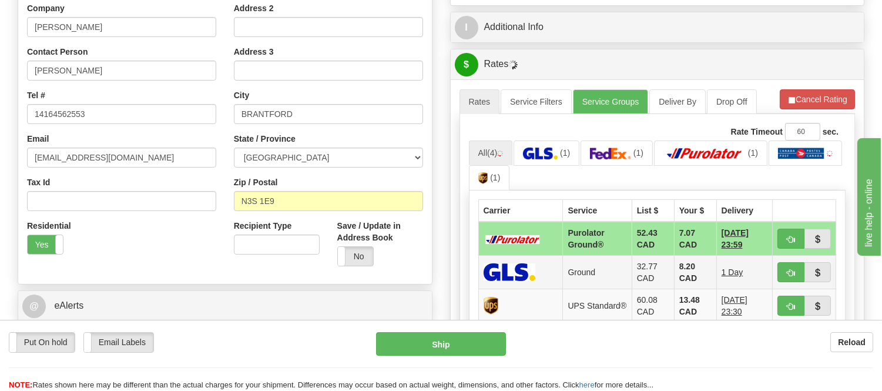
scroll to position [261, 0]
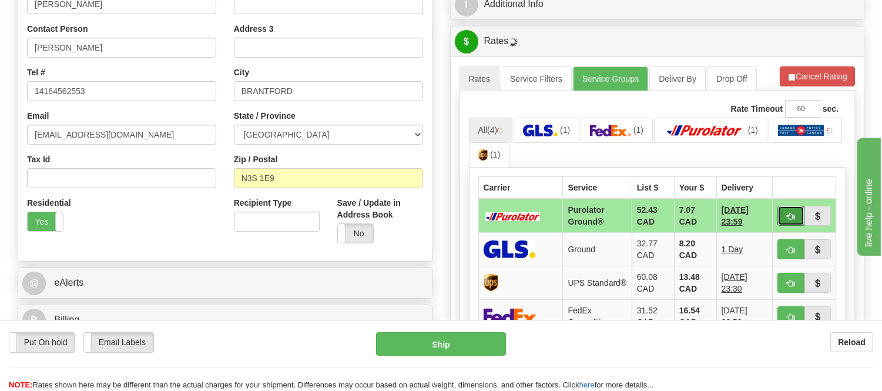
click at [788, 209] on button "button" at bounding box center [790, 216] width 27 height 20
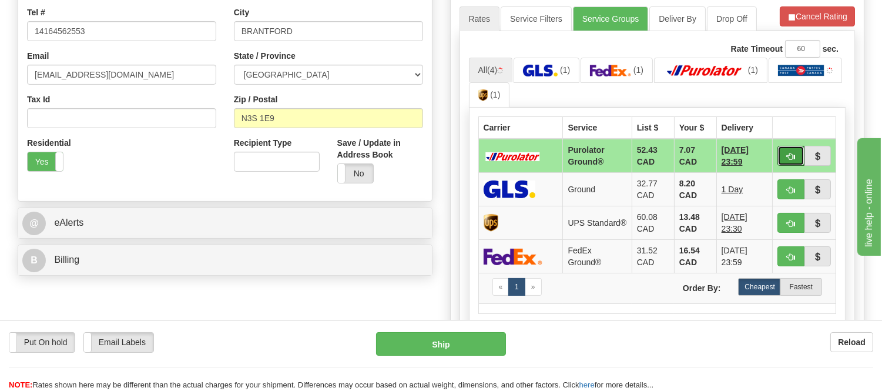
scroll to position [326, 0]
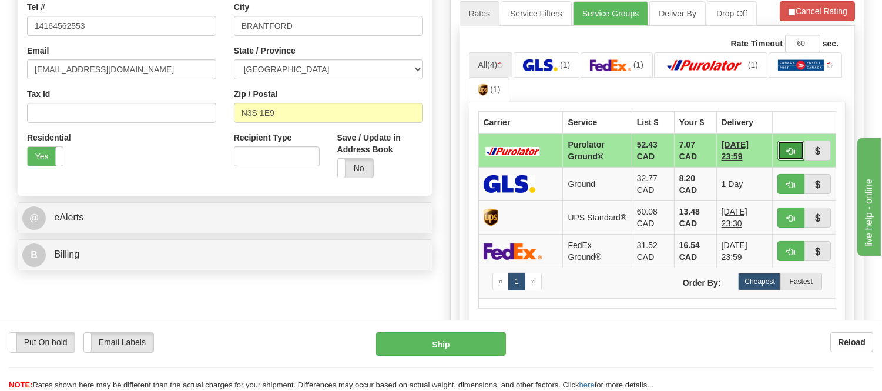
click at [789, 143] on button "button" at bounding box center [790, 150] width 27 height 20
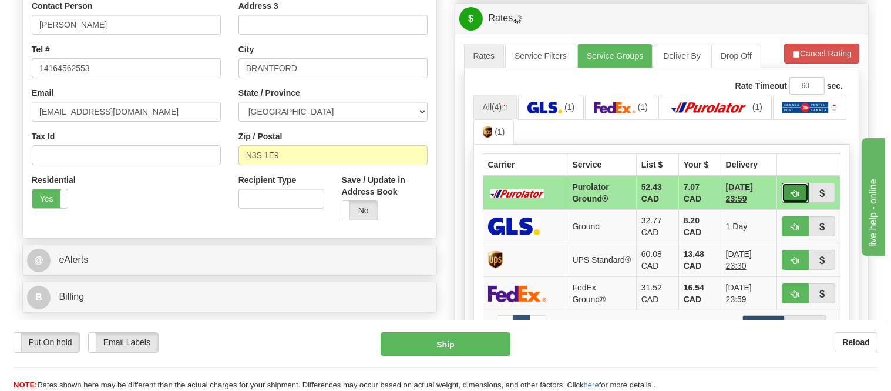
scroll to position [261, 0]
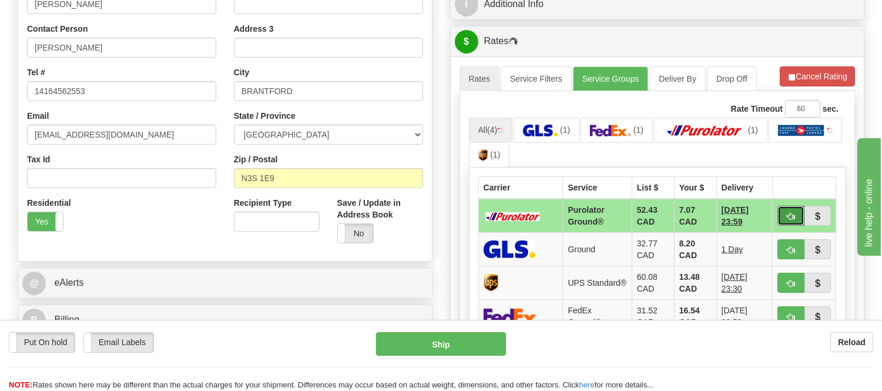
click at [784, 220] on button "button" at bounding box center [790, 216] width 27 height 20
click at [732, 166] on ul "All (4) (1) (1) (1) (1)" at bounding box center [657, 142] width 377 height 51
click at [792, 208] on button "button" at bounding box center [790, 216] width 27 height 20
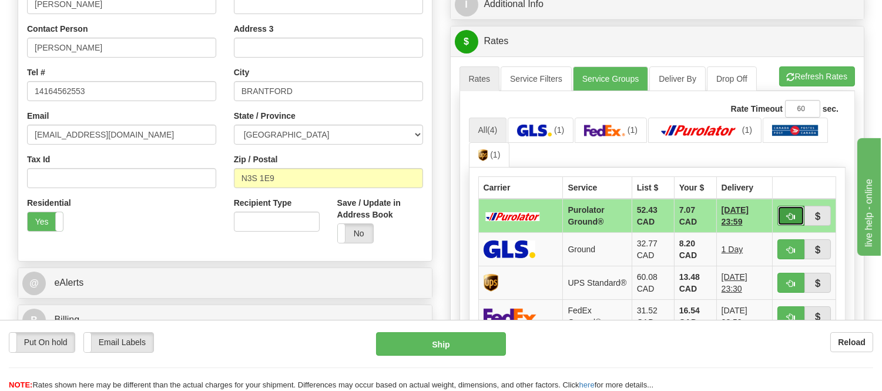
click at [787, 215] on span "button" at bounding box center [791, 217] width 8 height 8
type input "260"
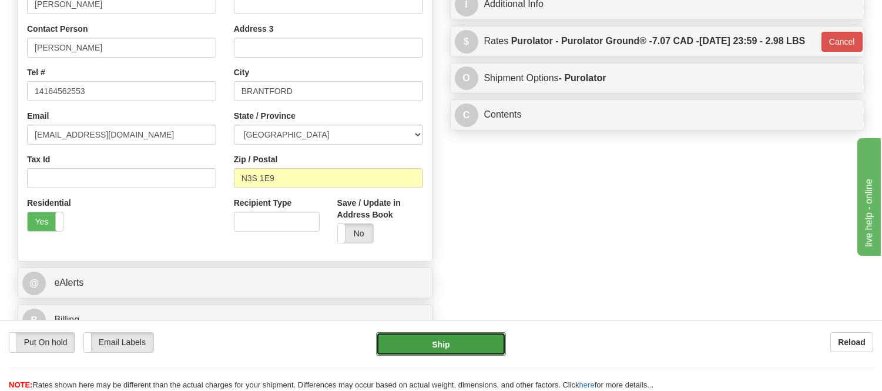
click at [467, 348] on button "Ship" at bounding box center [440, 343] width 129 height 23
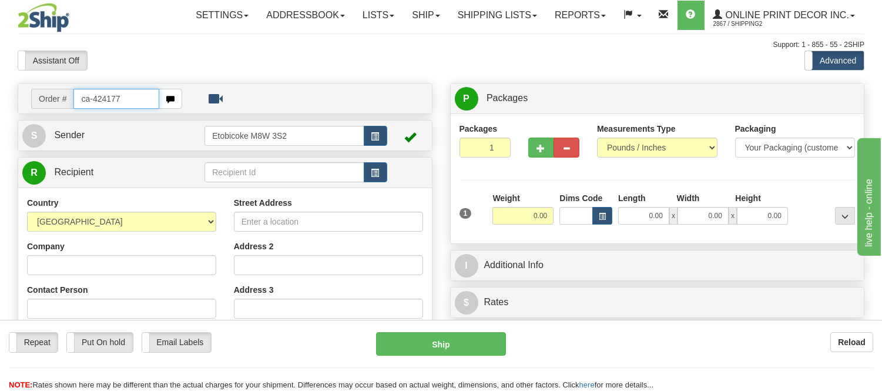
type input "ca-424177"
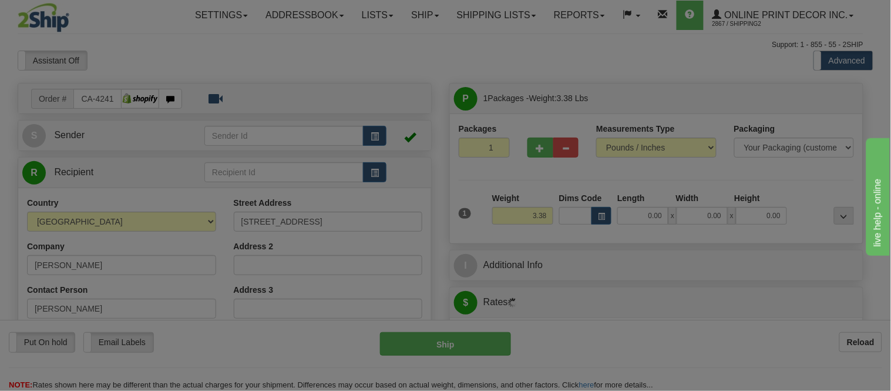
type input "PORT ELGIN"
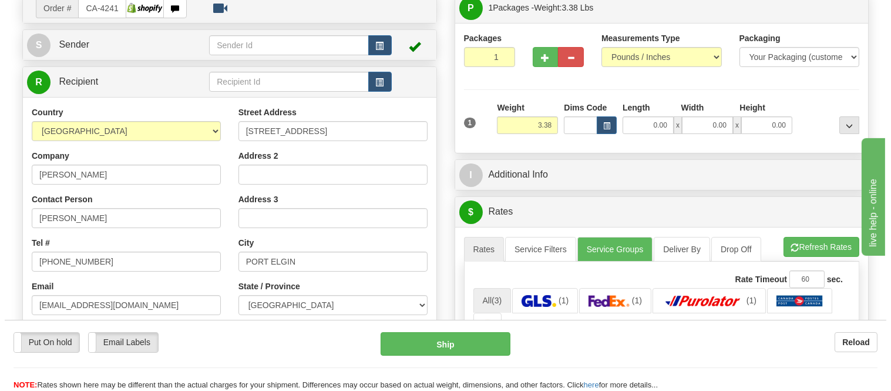
scroll to position [130, 0]
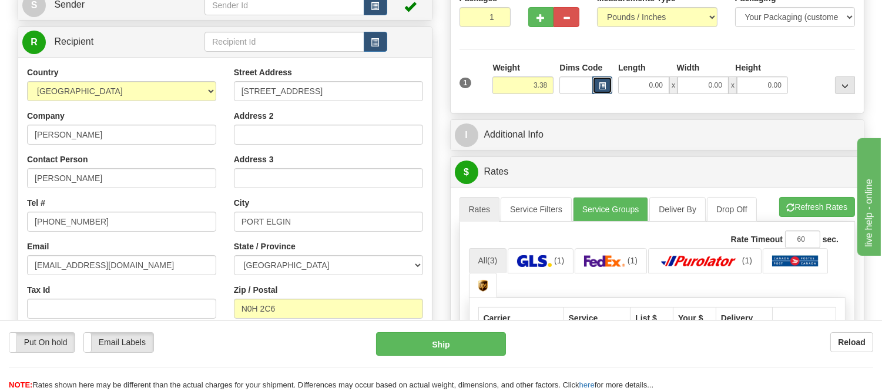
click at [610, 83] on button "button" at bounding box center [602, 85] width 20 height 18
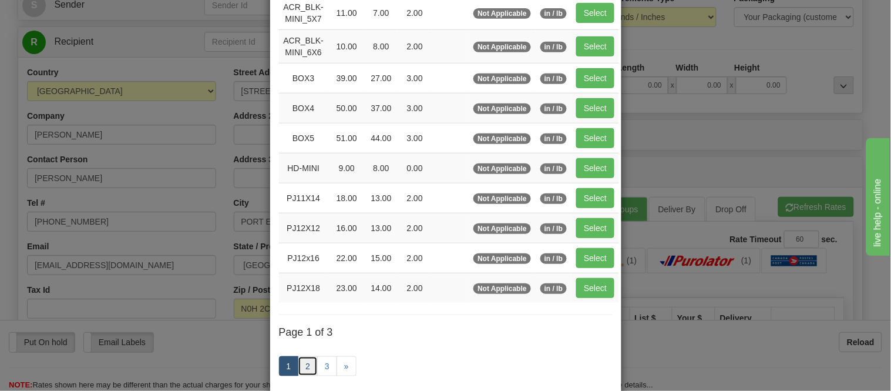
click at [302, 364] on link "2" at bounding box center [308, 366] width 20 height 20
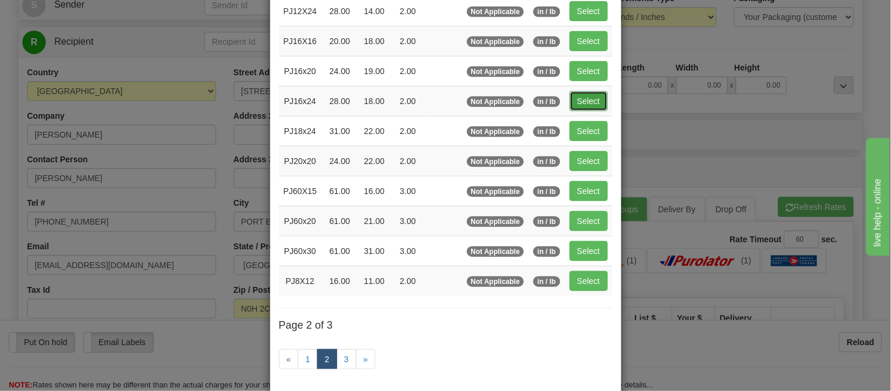
click at [583, 96] on button "Select" at bounding box center [589, 101] width 38 height 20
type input "PJ16x24"
type input "28.00"
type input "18.00"
type input "2.00"
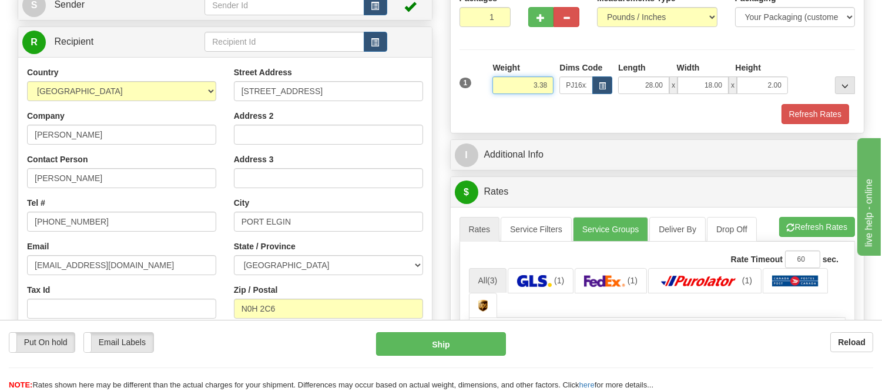
drag, startPoint x: 553, startPoint y: 83, endPoint x: 494, endPoint y: 83, distance: 58.7
click at [494, 83] on input "3.38" at bounding box center [522, 85] width 61 height 18
click button "Delete" at bounding box center [0, 0] width 0 height 0
type input "5.00"
drag, startPoint x: 783, startPoint y: 87, endPoint x: 736, endPoint y: 85, distance: 47.0
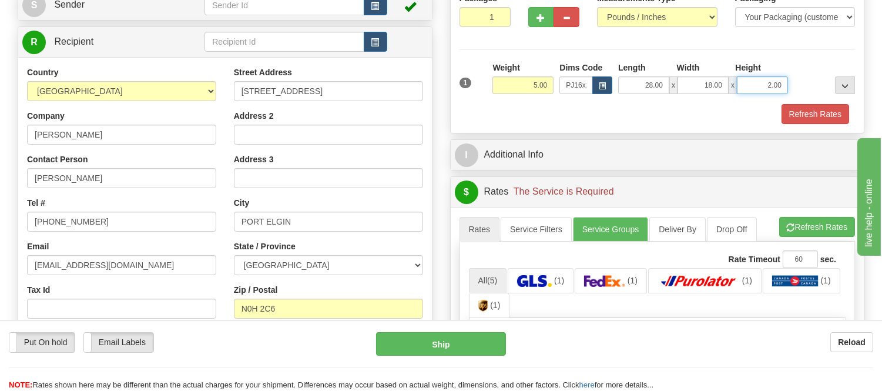
click at [737, 85] on input "2.00" at bounding box center [762, 85] width 51 height 18
click button "Delete" at bounding box center [0, 0] width 0 height 0
type input "4.00"
click at [789, 110] on button "Refresh Rates" at bounding box center [815, 114] width 68 height 20
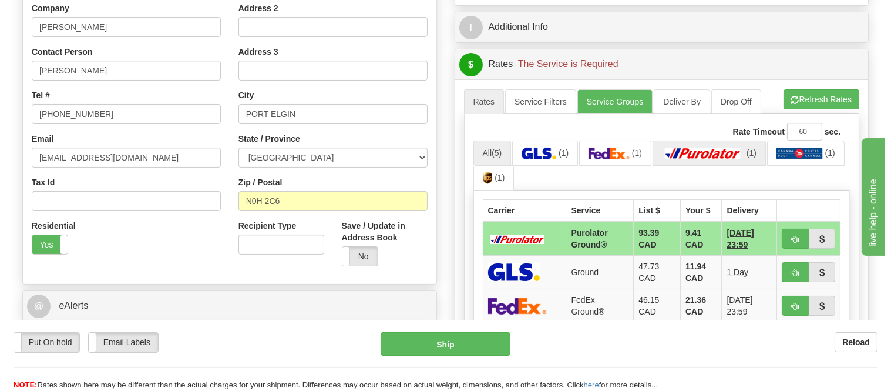
scroll to position [261, 0]
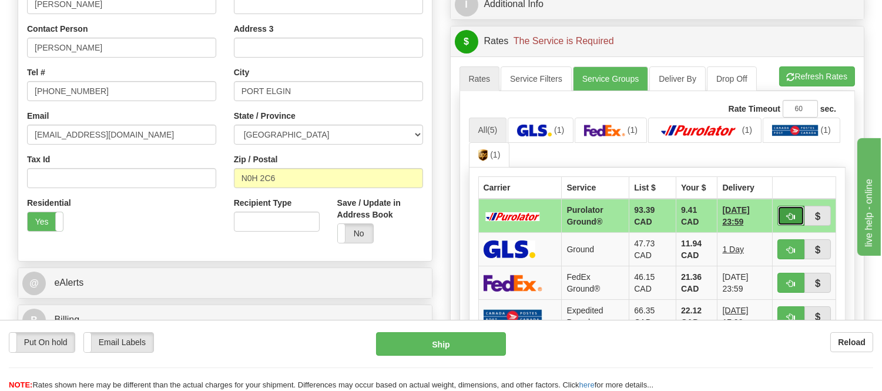
click at [778, 211] on button "button" at bounding box center [790, 216] width 27 height 20
type input "260"
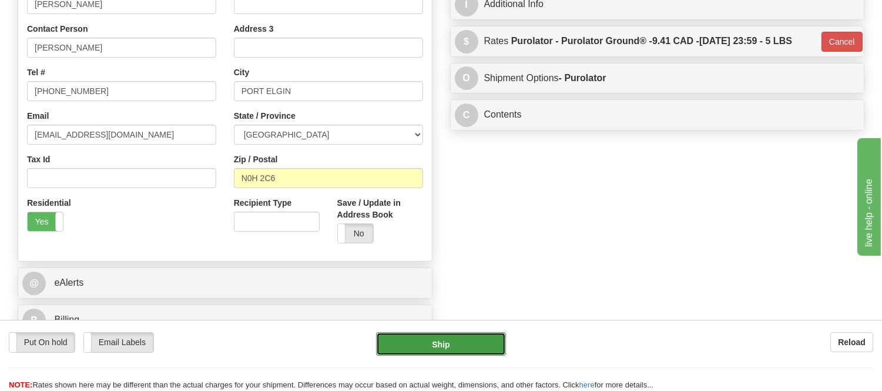
click at [485, 340] on button "Ship" at bounding box center [440, 343] width 129 height 23
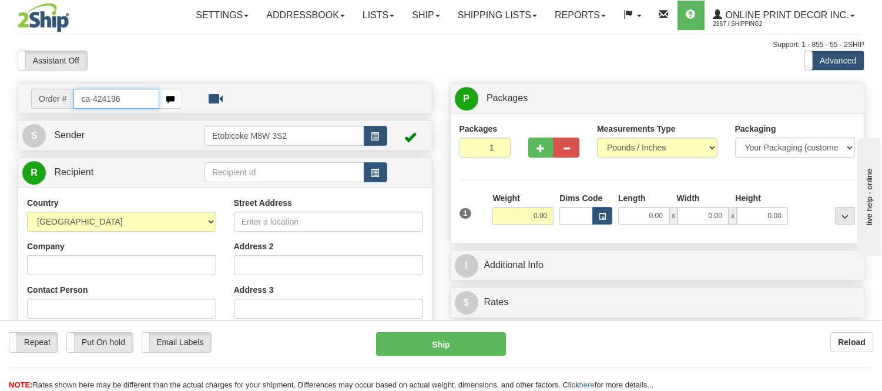
type input "ca-424196"
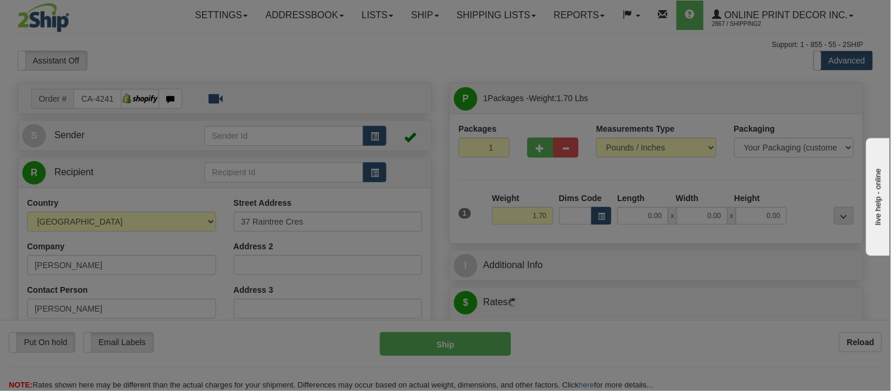
type input "[GEOGRAPHIC_DATA]"
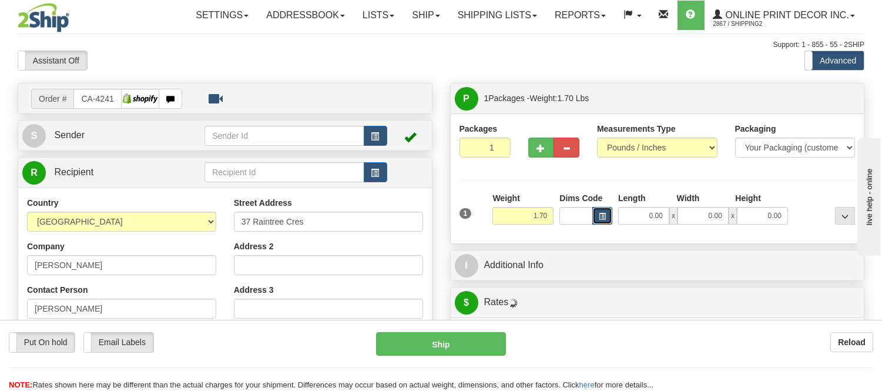
click at [601, 213] on span "button" at bounding box center [602, 216] width 7 height 6
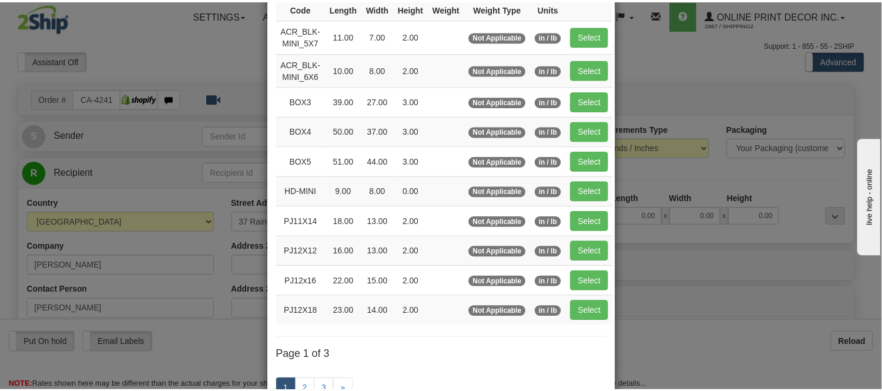
scroll to position [130, 0]
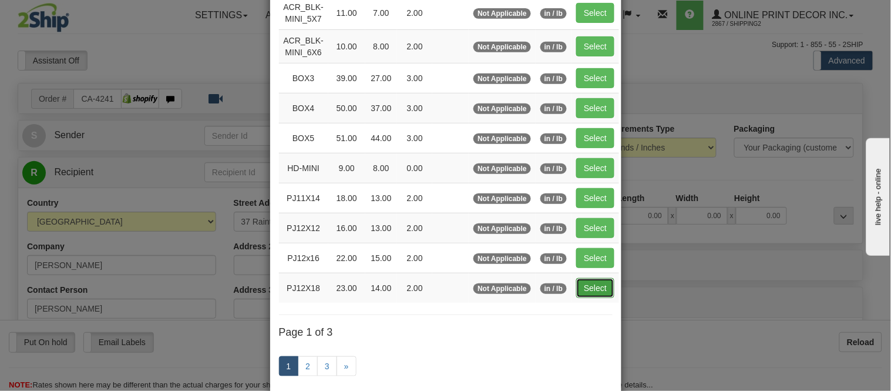
click at [576, 287] on button "Select" at bounding box center [595, 288] width 38 height 20
type input "PJ12X18"
type input "23.00"
type input "14.00"
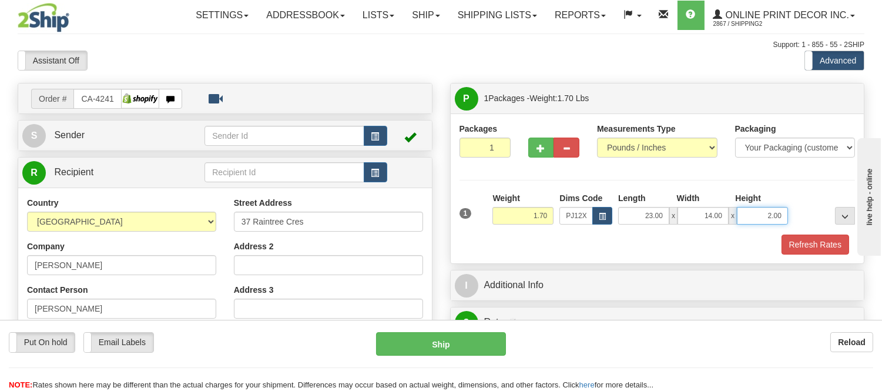
drag, startPoint x: 783, startPoint y: 214, endPoint x: 736, endPoint y: 231, distance: 49.8
click at [736, 231] on div "1 Weight 1.70 Dims Code x x" at bounding box center [657, 213] width 402 height 42
click button "Delete" at bounding box center [0, 0] width 0 height 0
type input "4.00"
drag, startPoint x: 550, startPoint y: 213, endPoint x: 512, endPoint y: 232, distance: 43.3
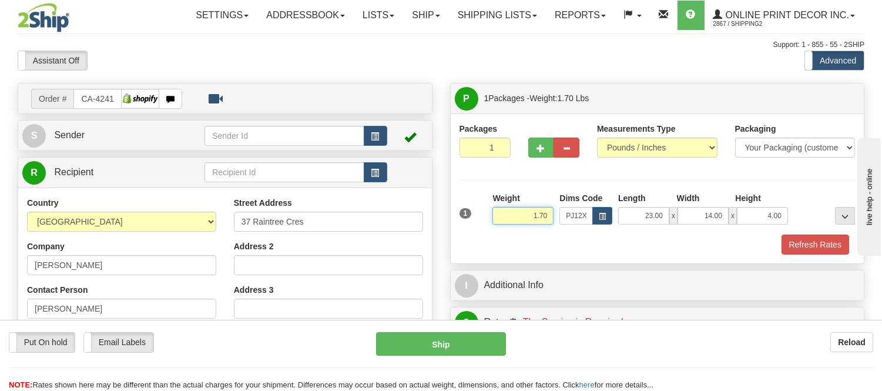
click at [512, 232] on div "Weight 1.70" at bounding box center [522, 212] width 67 height 41
type input "2.98"
click at [840, 236] on button "Refresh Rates" at bounding box center [815, 244] width 68 height 20
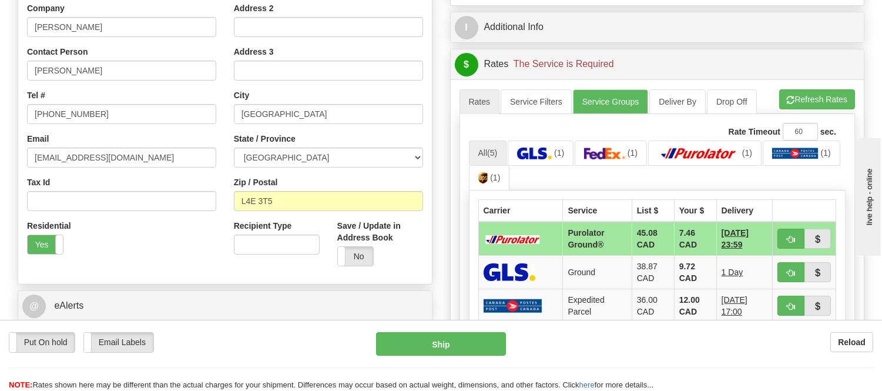
scroll to position [261, 0]
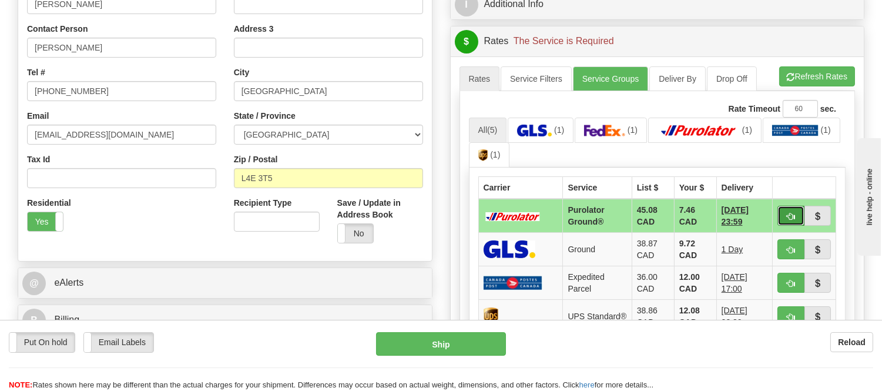
click at [787, 214] on span "button" at bounding box center [791, 217] width 8 height 8
type input "260"
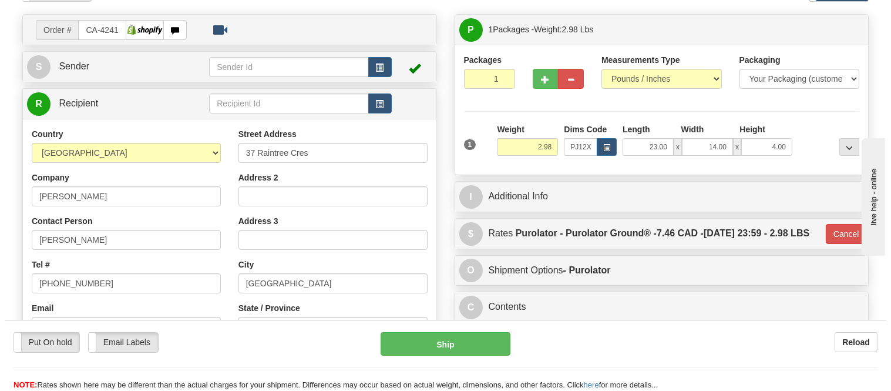
scroll to position [65, 0]
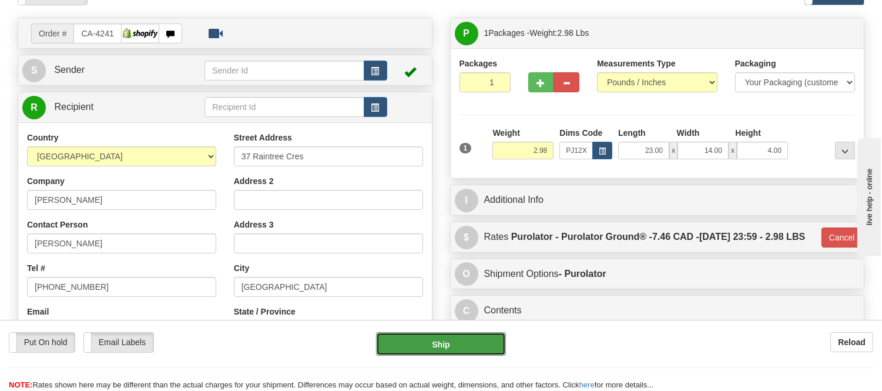
click at [478, 348] on button "Ship" at bounding box center [440, 343] width 129 height 23
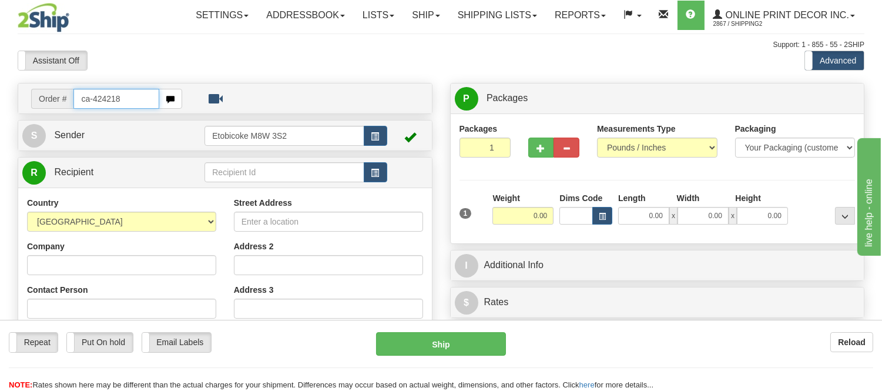
type input "ca-424218"
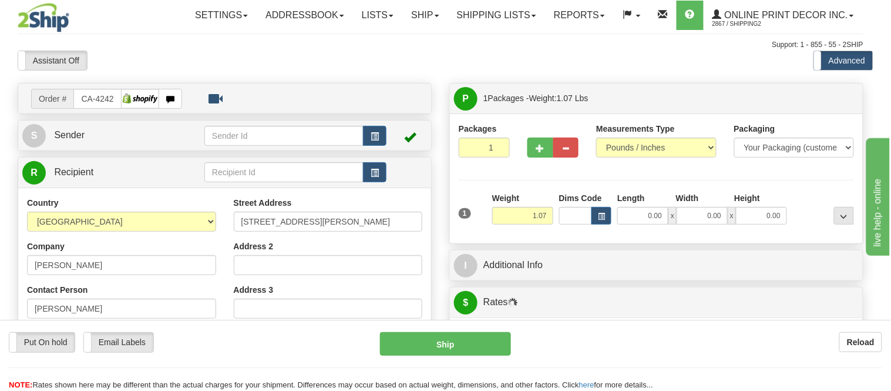
type input "ST ANDREWS"
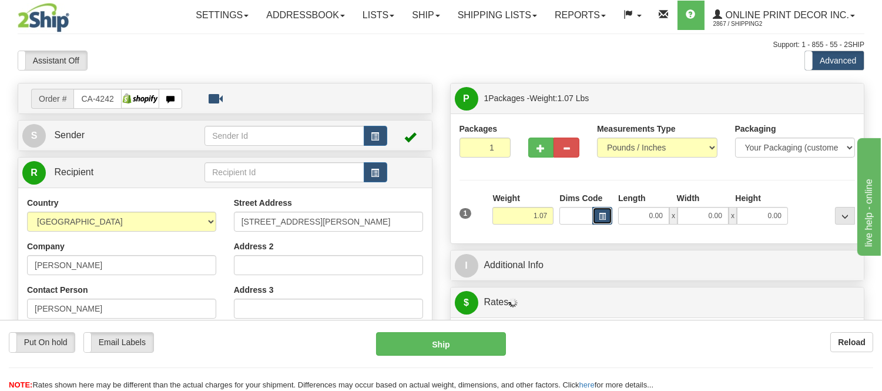
click at [603, 214] on span "button" at bounding box center [602, 216] width 7 height 6
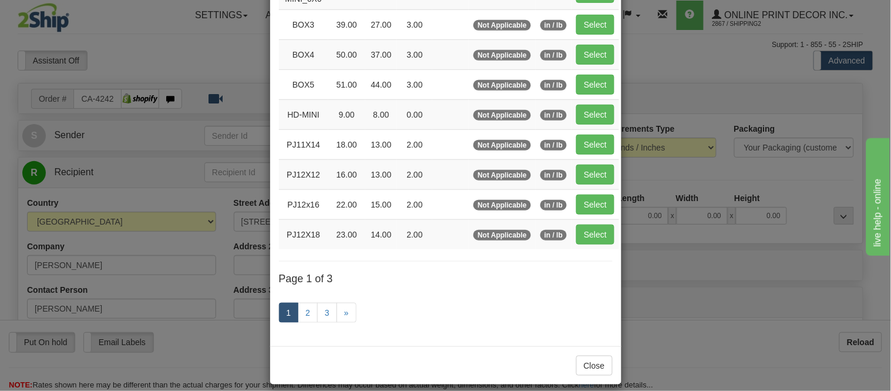
scroll to position [196, 0]
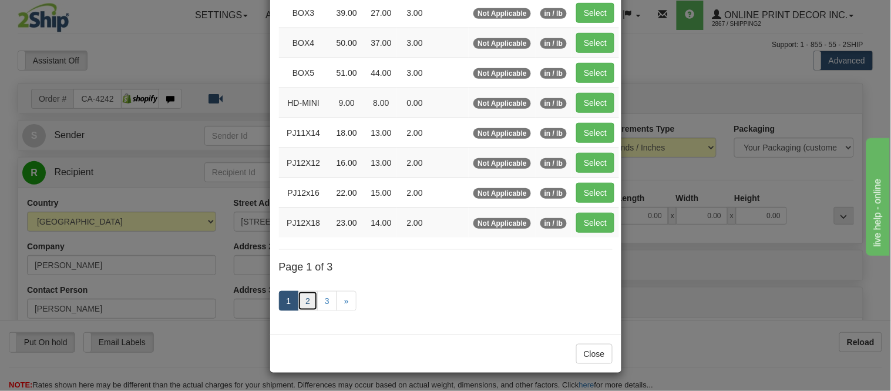
click at [298, 300] on link "2" at bounding box center [308, 301] width 20 height 20
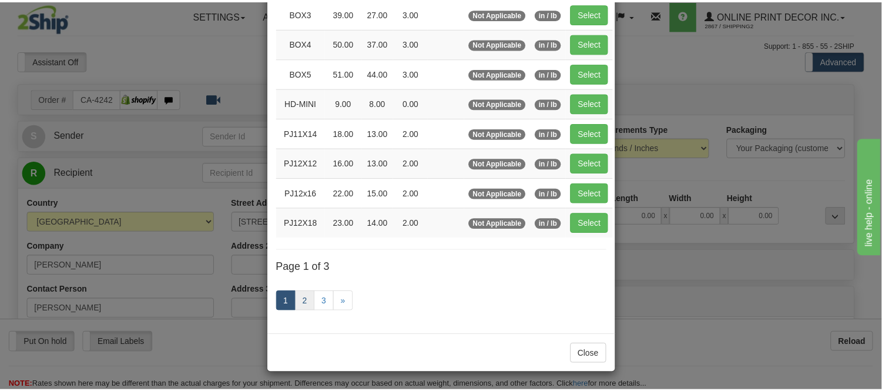
scroll to position [191, 0]
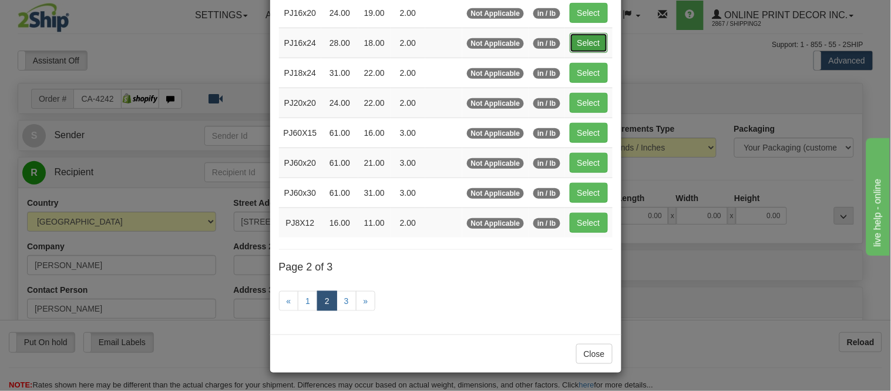
click at [594, 36] on button "Select" at bounding box center [589, 43] width 38 height 20
type input "PJ16x24"
type input "28.00"
type input "18.00"
type input "2.00"
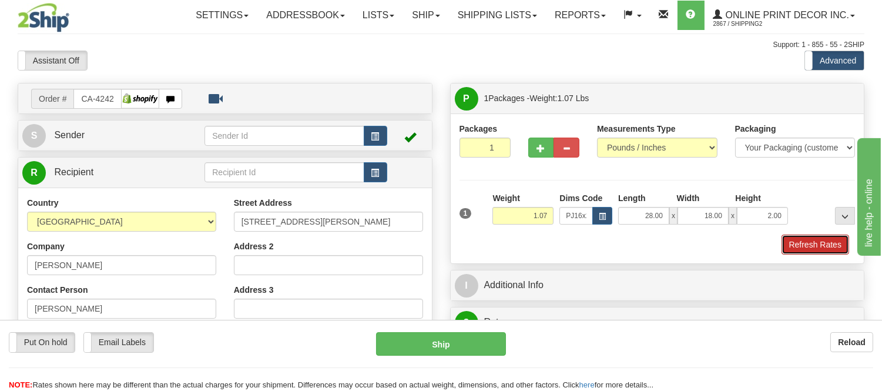
click at [790, 241] on button "Refresh Rates" at bounding box center [815, 244] width 68 height 20
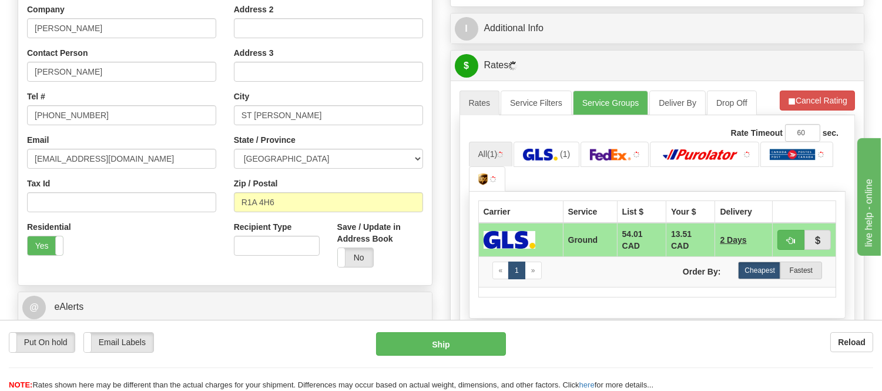
scroll to position [260, 0]
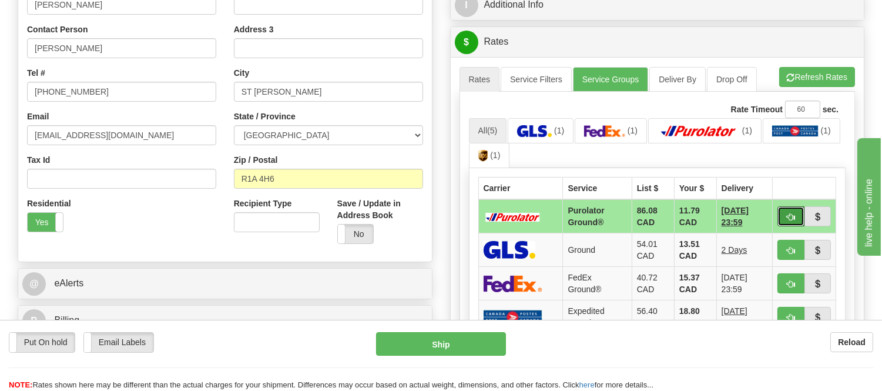
click at [798, 209] on button "button" at bounding box center [790, 216] width 27 height 20
type input "260"
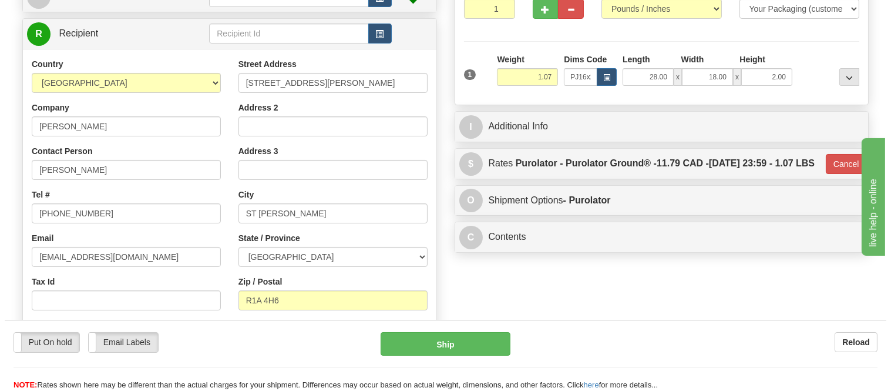
scroll to position [0, 0]
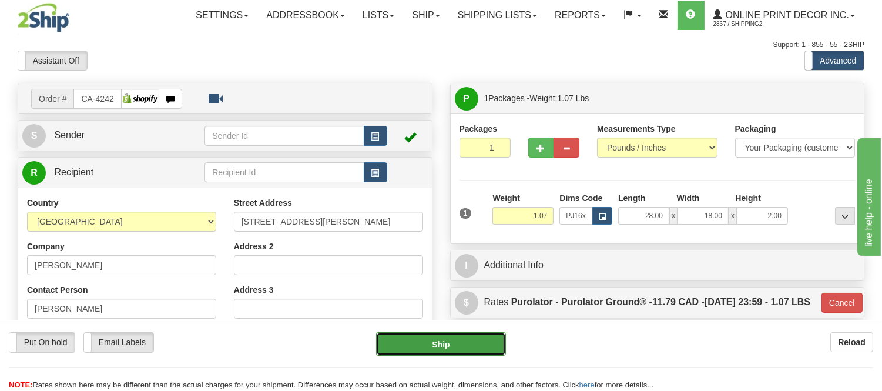
click at [412, 340] on button "Ship" at bounding box center [440, 343] width 129 height 23
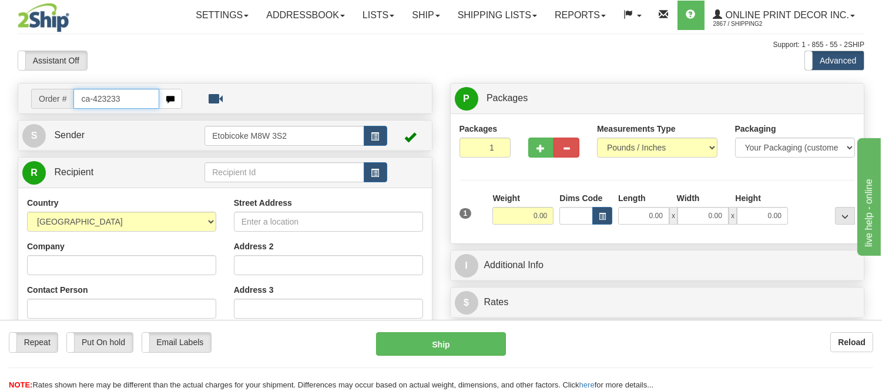
type input "ca-423233"
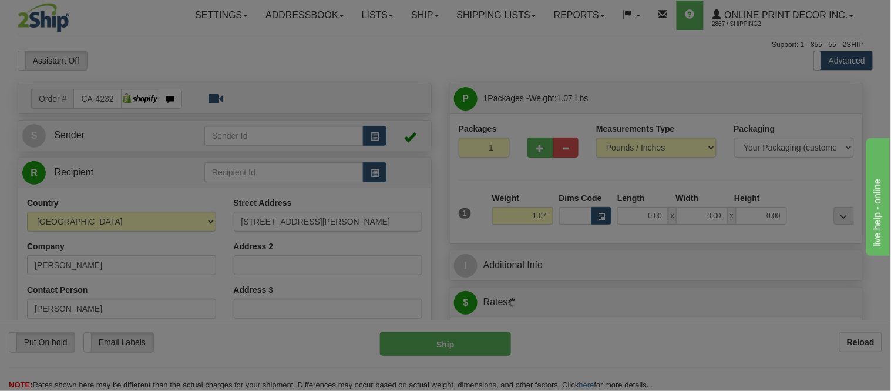
type input "UXBRIDGE"
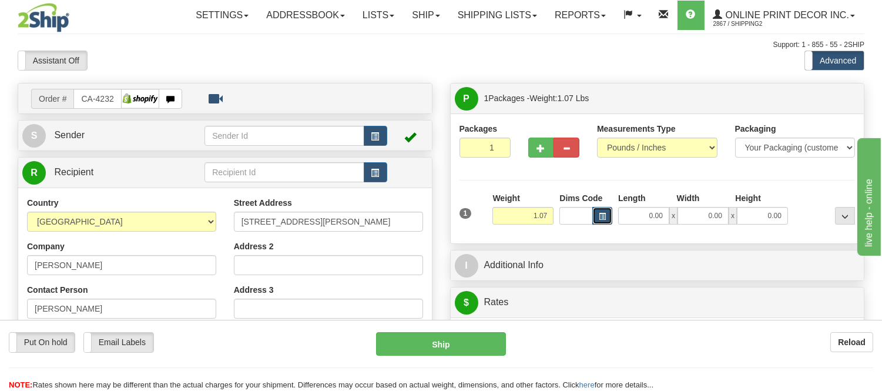
click at [604, 217] on span "button" at bounding box center [602, 216] width 7 height 6
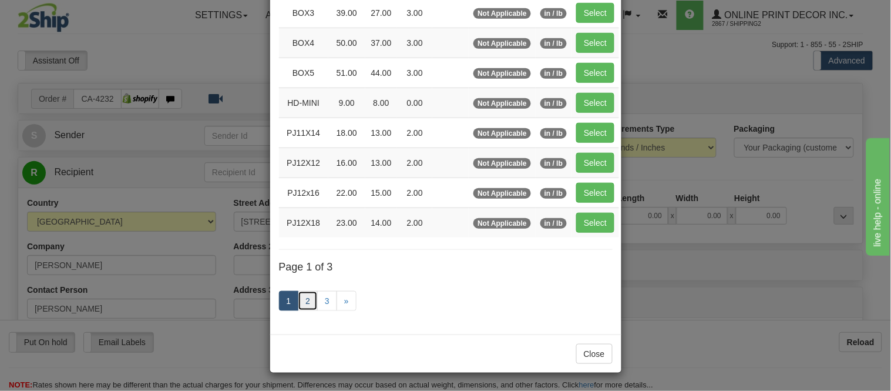
click at [308, 297] on link "2" at bounding box center [308, 301] width 20 height 20
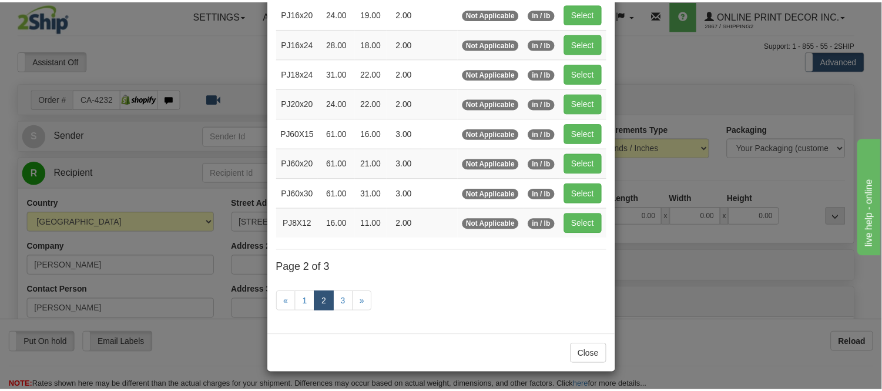
scroll to position [191, 0]
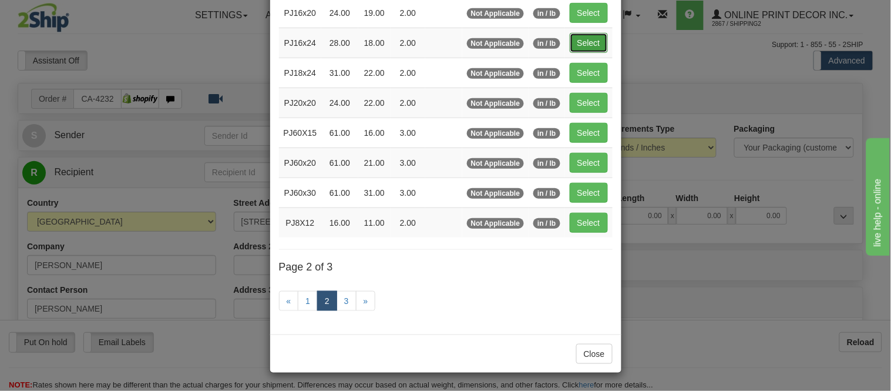
click at [585, 36] on button "Select" at bounding box center [589, 43] width 38 height 20
type input "PJ16x24"
type input "28.00"
type input "18.00"
type input "2.00"
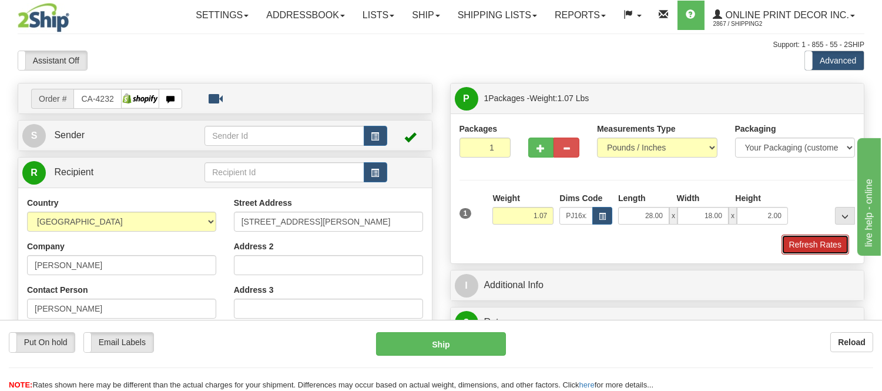
click at [802, 249] on button "Refresh Rates" at bounding box center [815, 244] width 68 height 20
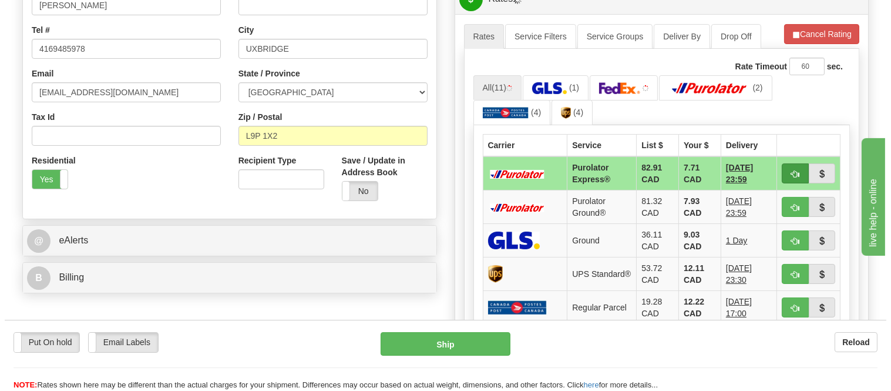
scroll to position [326, 0]
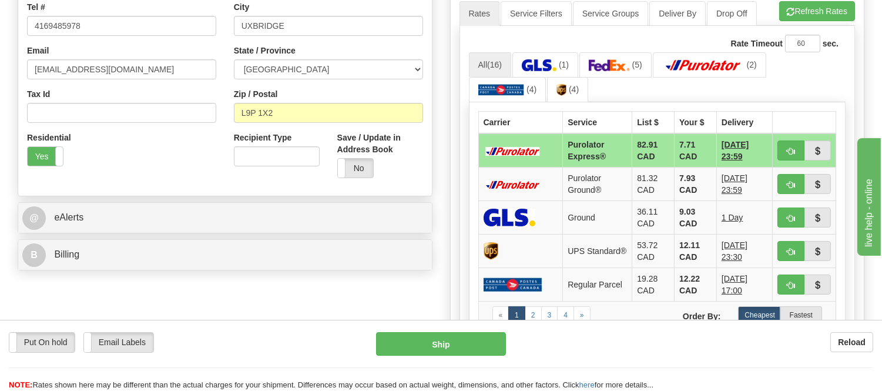
click at [795, 144] on button "button" at bounding box center [790, 150] width 27 height 20
type input "202"
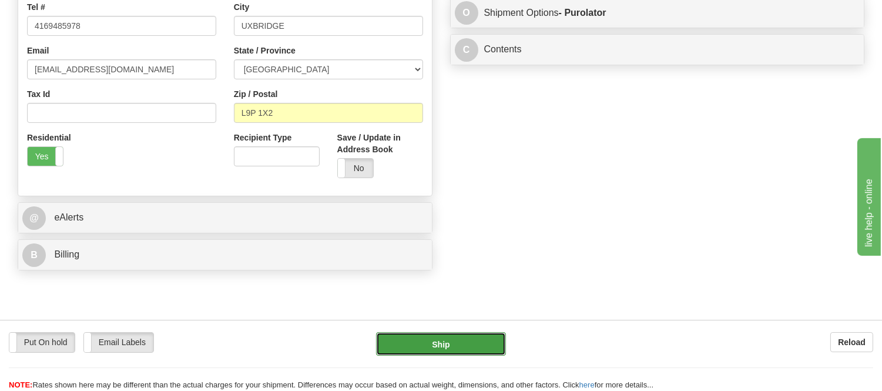
click at [445, 347] on button "Ship" at bounding box center [440, 343] width 129 height 23
